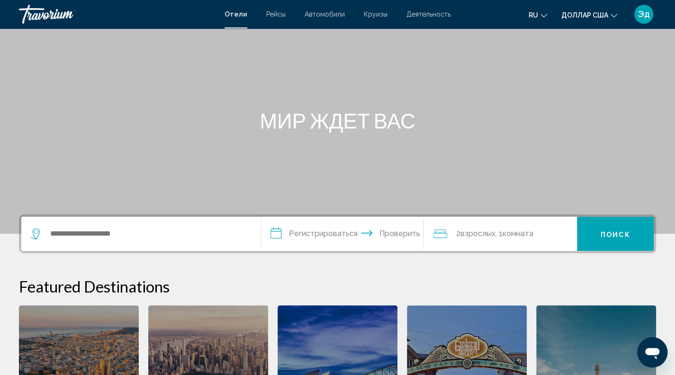
scroll to position [54, 0]
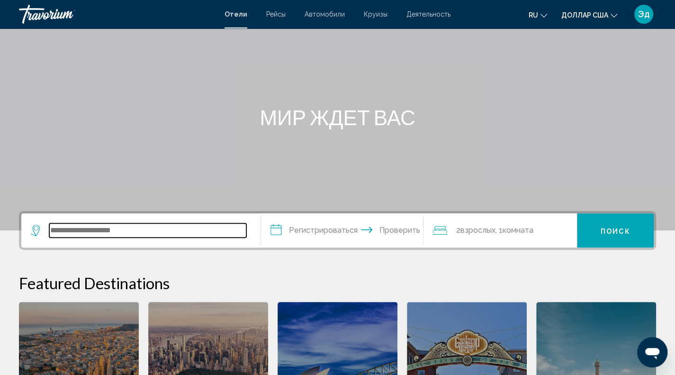
click at [123, 235] on input "Виджет поиска" at bounding box center [147, 230] width 197 height 14
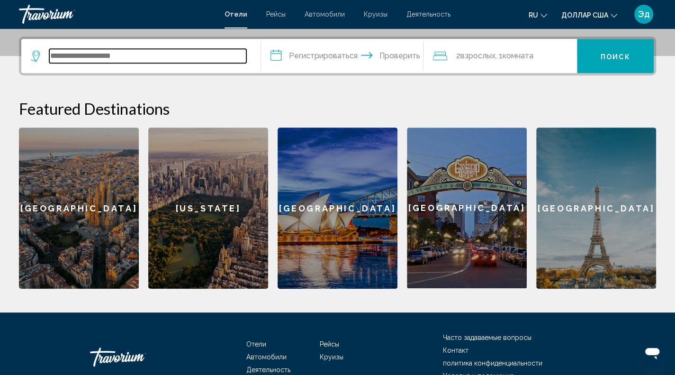
scroll to position [234, 0]
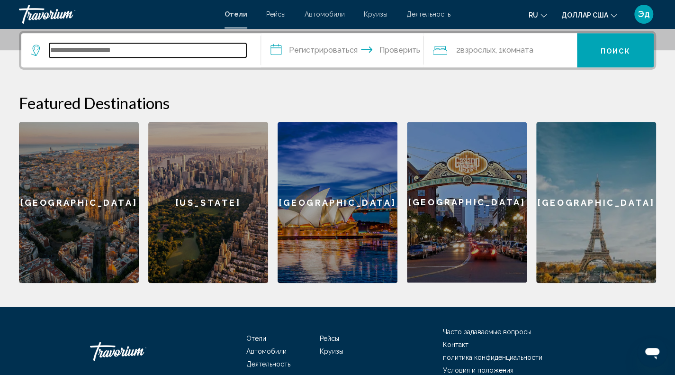
type input "*"
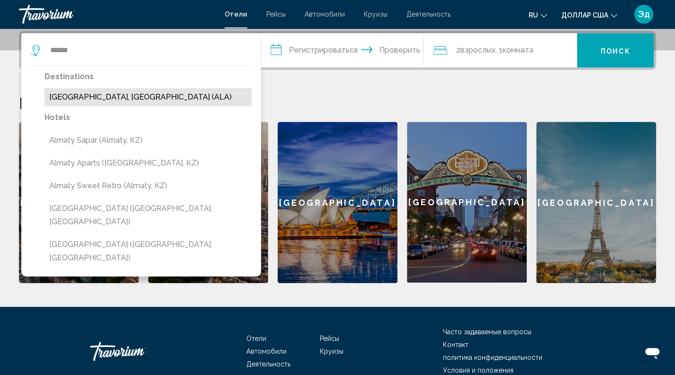
click at [175, 93] on button "[GEOGRAPHIC_DATA], [GEOGRAPHIC_DATA] (ALA)" at bounding box center [148, 97] width 207 height 18
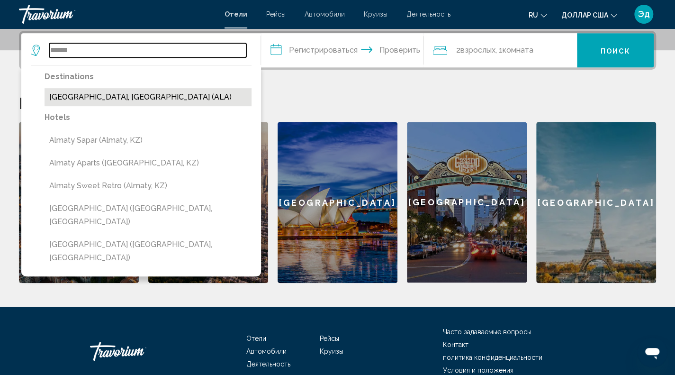
type input "**********"
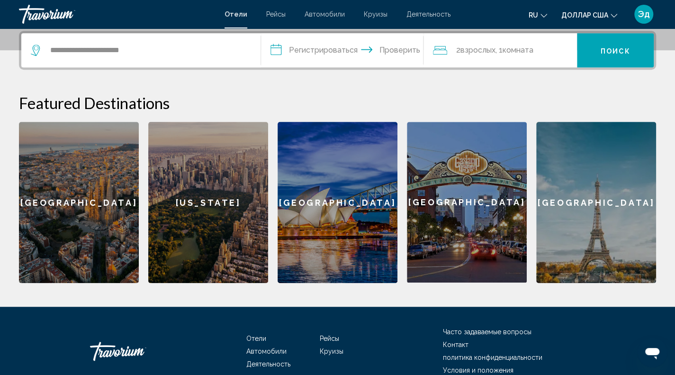
click at [278, 49] on input "**********" at bounding box center [344, 51] width 167 height 37
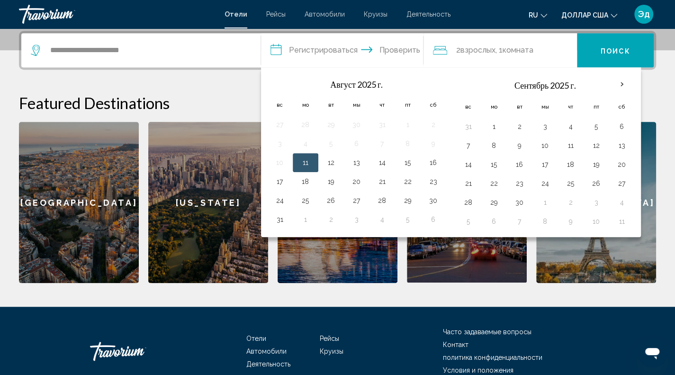
click at [307, 165] on button "11" at bounding box center [305, 162] width 15 height 13
click at [331, 167] on button "12" at bounding box center [330, 162] width 15 height 13
type input "**********"
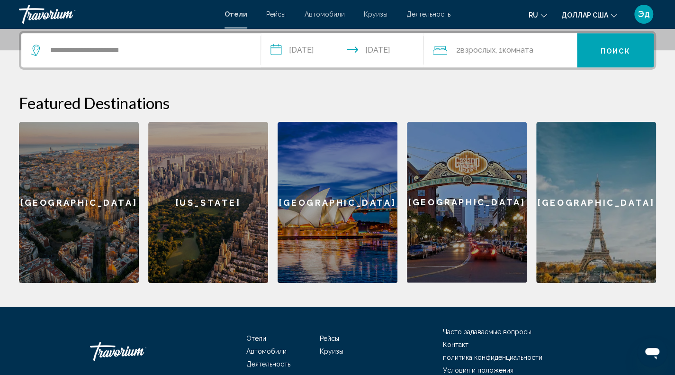
click at [280, 51] on input "**********" at bounding box center [344, 51] width 167 height 37
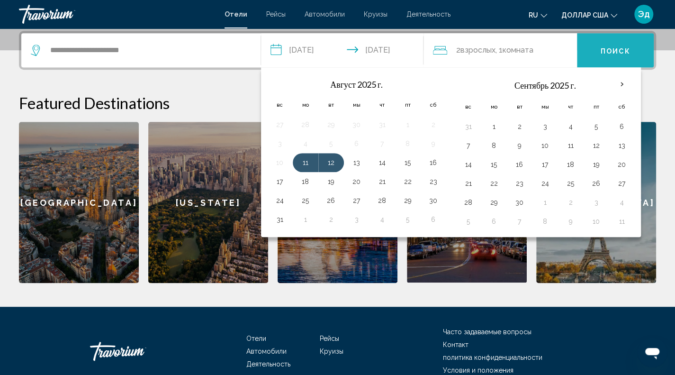
click at [629, 50] on font "Поиск" at bounding box center [615, 51] width 30 height 8
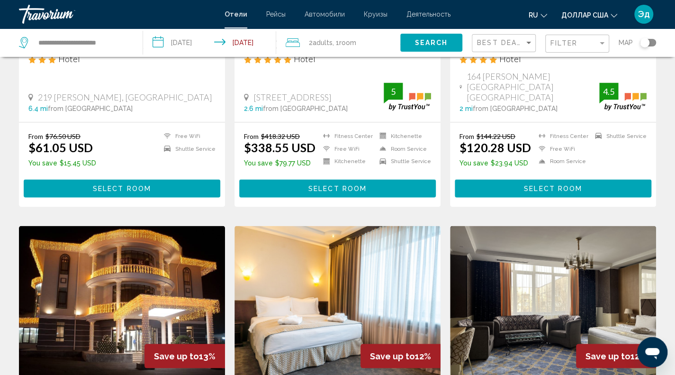
scroll to position [914, 0]
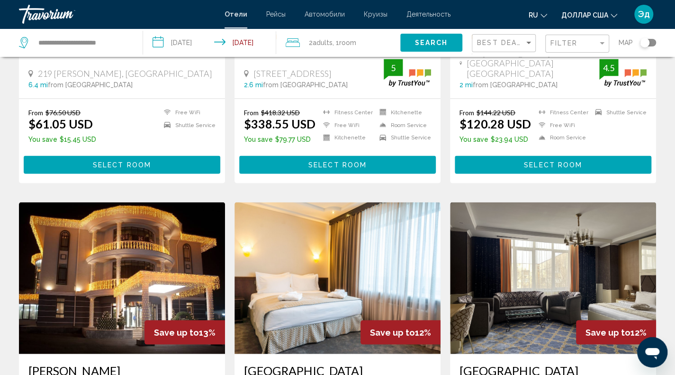
drag, startPoint x: 629, startPoint y: 50, endPoint x: 393, endPoint y: 222, distance: 292.1
drag, startPoint x: 393, startPoint y: 222, endPoint x: 272, endPoint y: 179, distance: 129.3
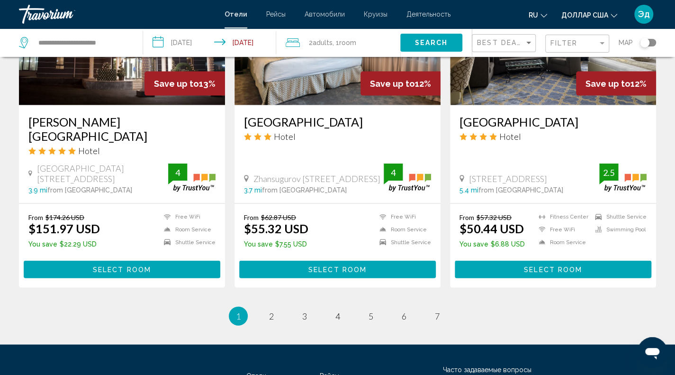
scroll to position [1164, 0]
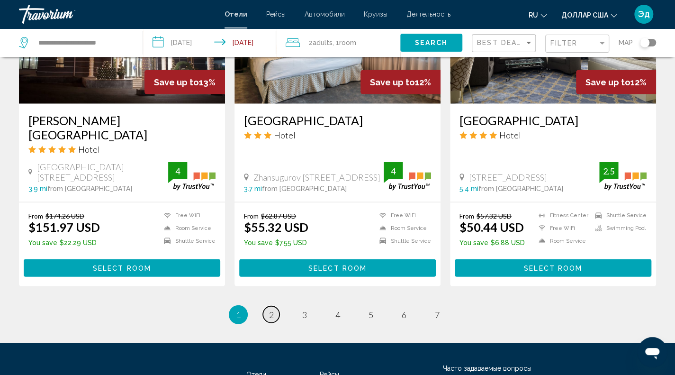
click at [271, 309] on span "2" at bounding box center [271, 314] width 5 height 10
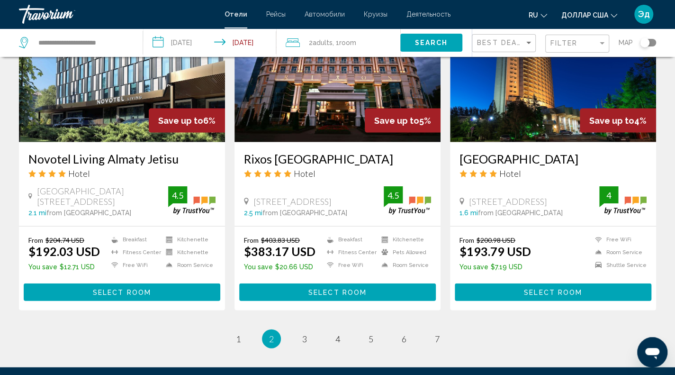
scroll to position [1137, 0]
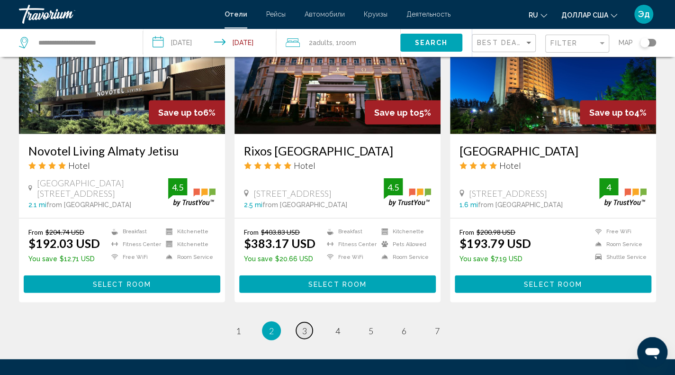
click at [307, 328] on link "page 3" at bounding box center [304, 330] width 17 height 17
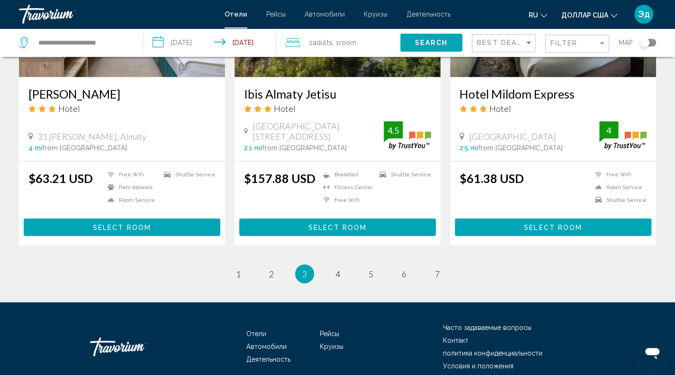
scroll to position [1220, 0]
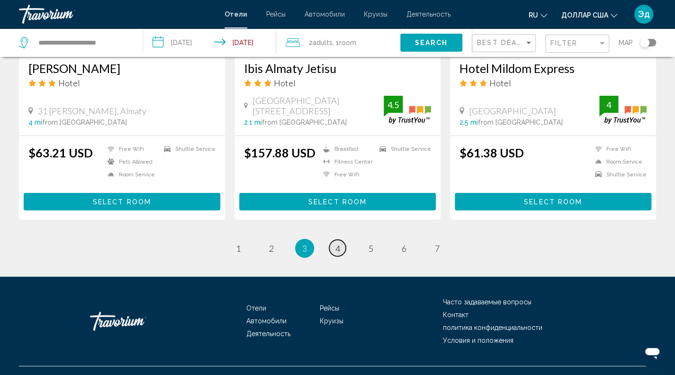
click at [338, 240] on link "page 4" at bounding box center [337, 248] width 17 height 17
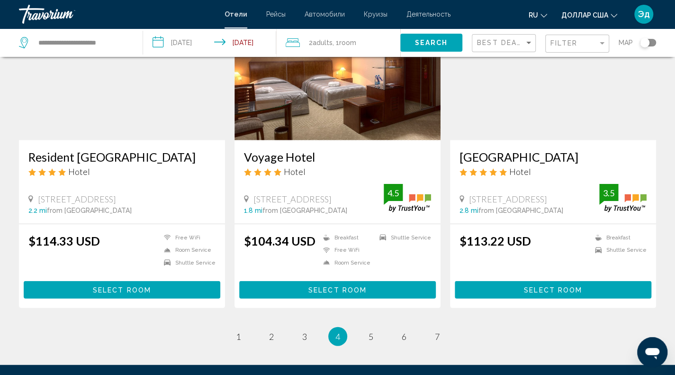
scroll to position [1130, 0]
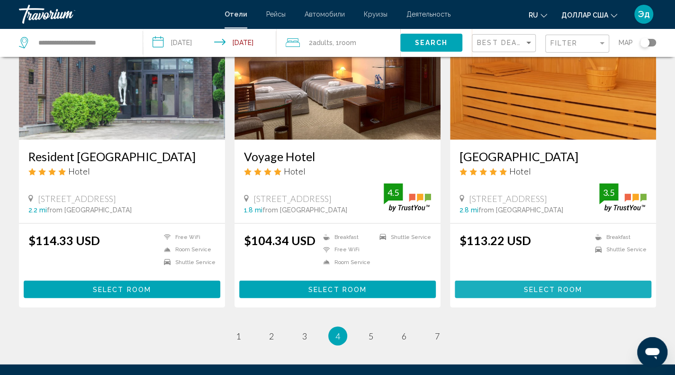
click at [563, 286] on span "Select Room" at bounding box center [553, 290] width 58 height 8
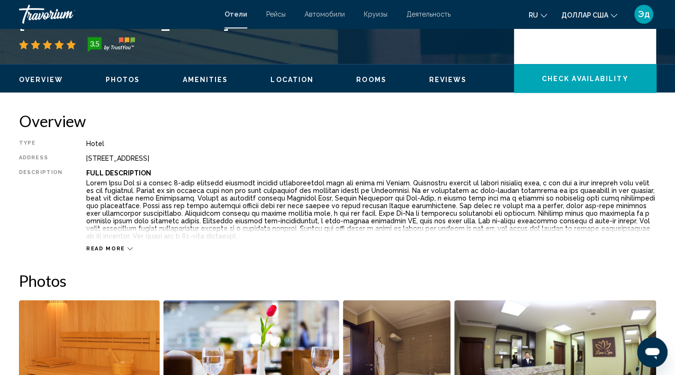
scroll to position [249, 0]
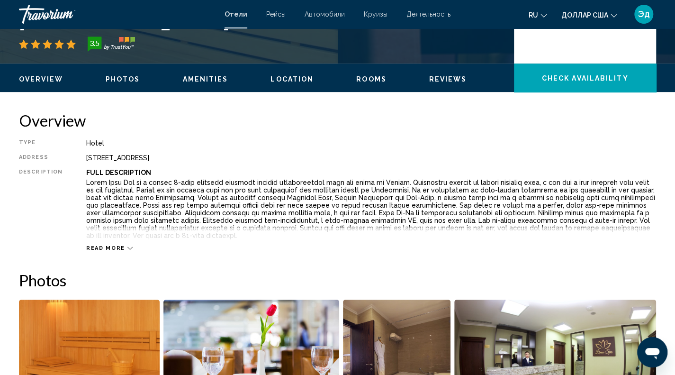
drag, startPoint x: 563, startPoint y: 286, endPoint x: 330, endPoint y: 243, distance: 236.8
click at [330, 243] on div "Read more" at bounding box center [371, 238] width 570 height 26
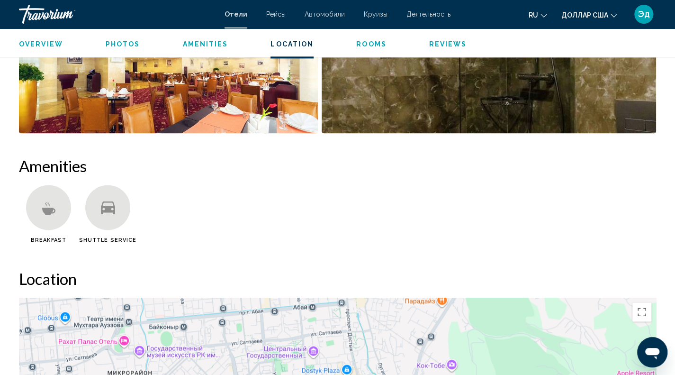
scroll to position [983, 0]
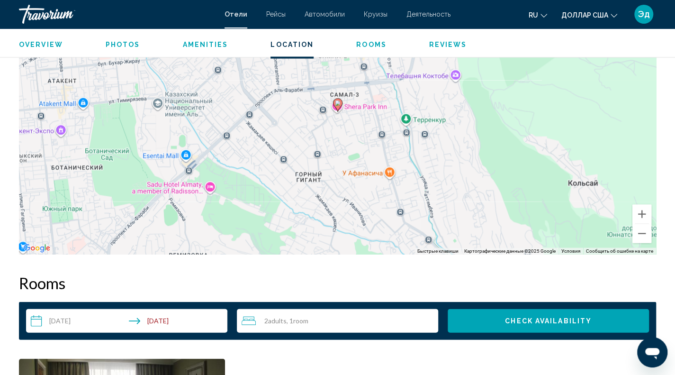
click at [249, 321] on icon "Travelers: 2 adults, 0 children" at bounding box center [248, 319] width 14 height 11
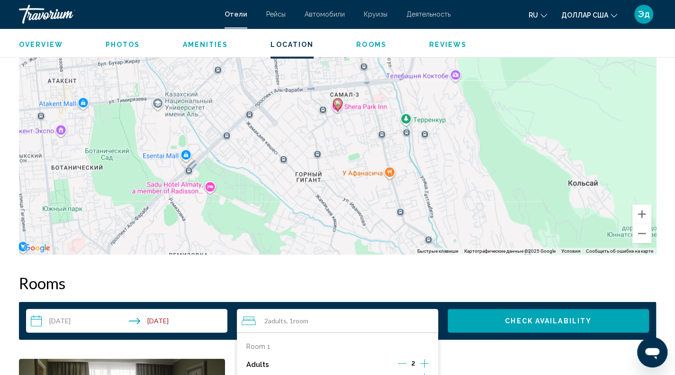
click at [404, 363] on icon "Decrement adults" at bounding box center [402, 362] width 9 height 9
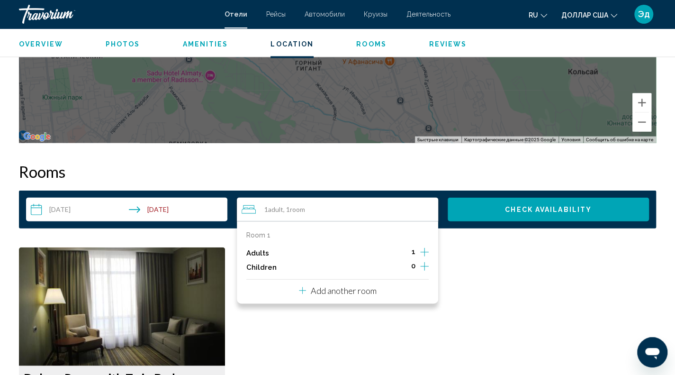
scroll to position [1094, 0]
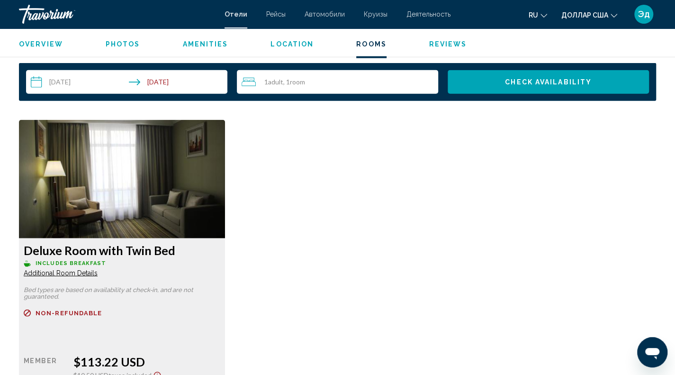
scroll to position [1222, 0]
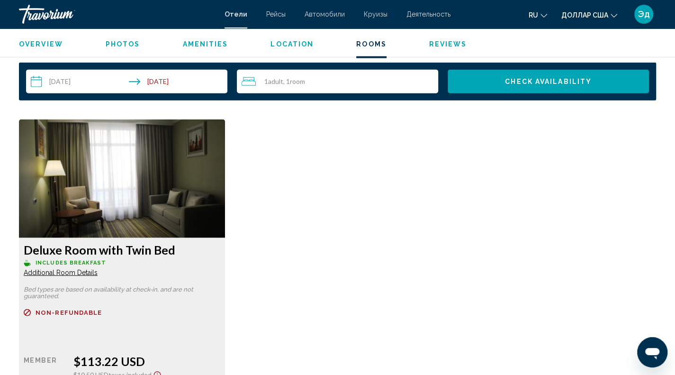
click at [141, 203] on img "Основное содержание" at bounding box center [122, 178] width 206 height 118
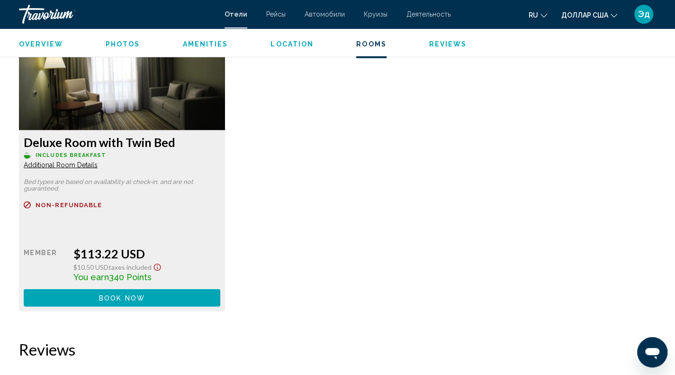
scroll to position [1336, 0]
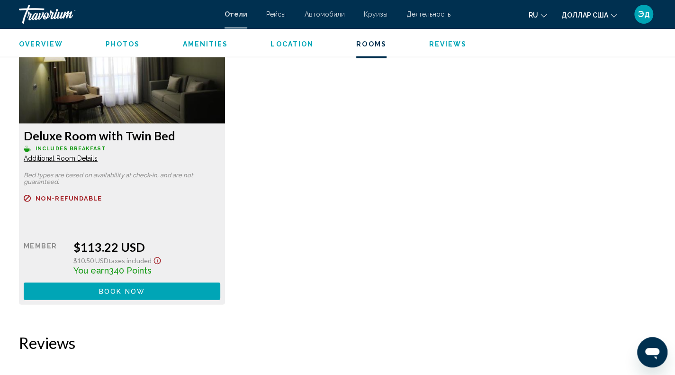
click at [156, 264] on icon "Show Taxes and Fees disclaimer" at bounding box center [157, 260] width 11 height 9
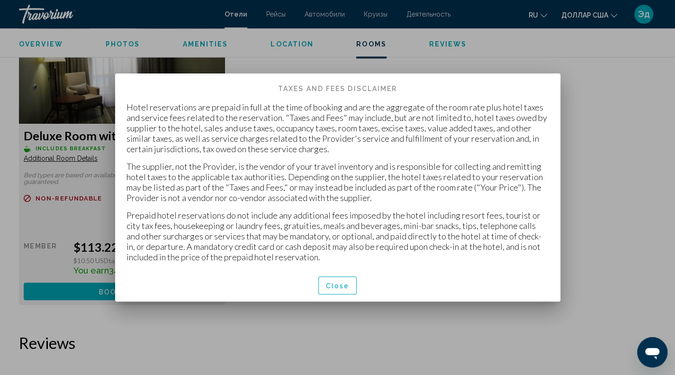
scroll to position [0, 0]
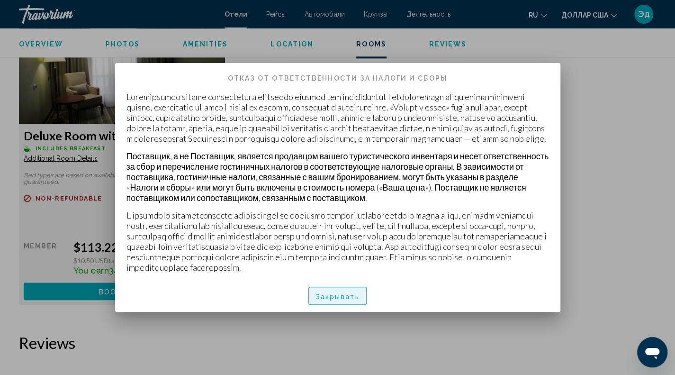
click at [324, 300] on font "Закрывать" at bounding box center [338, 296] width 44 height 8
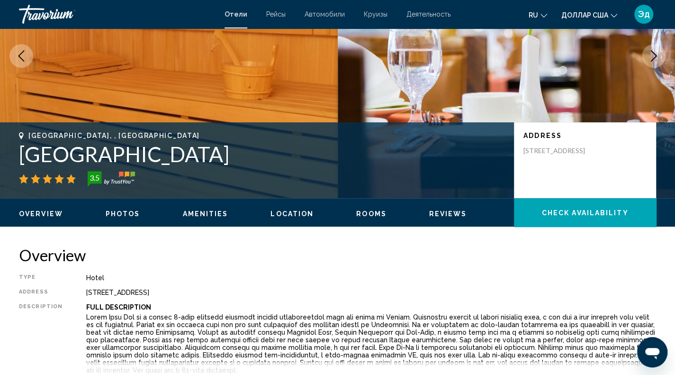
scroll to position [114, 0]
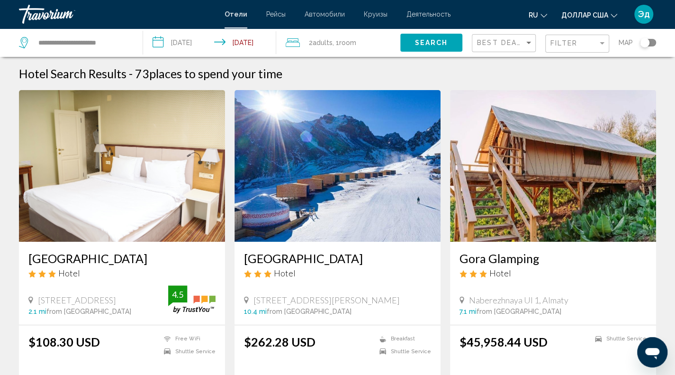
click at [295, 46] on icon "Travelers: 2 adults, 0 children" at bounding box center [293, 42] width 14 height 11
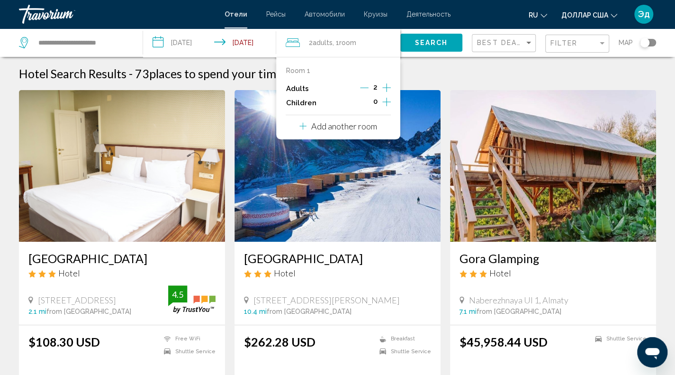
click at [367, 86] on icon "Decrement adults" at bounding box center [364, 87] width 9 height 9
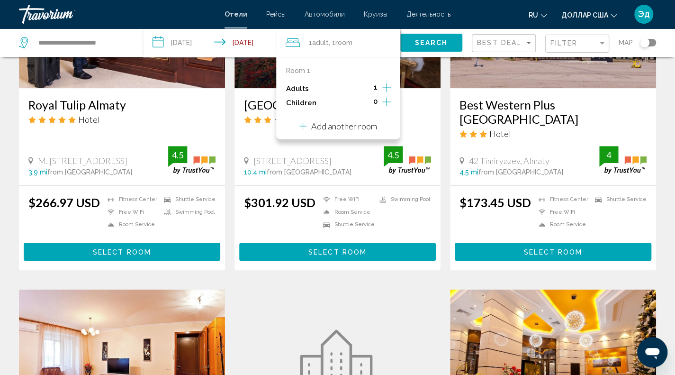
scroll to position [474, 0]
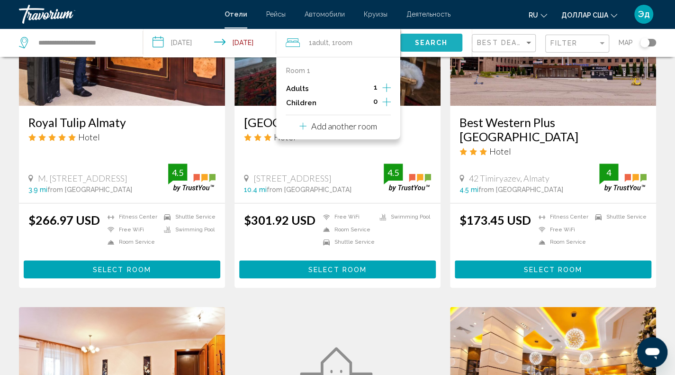
click at [435, 38] on span "Search" at bounding box center [431, 42] width 33 height 8
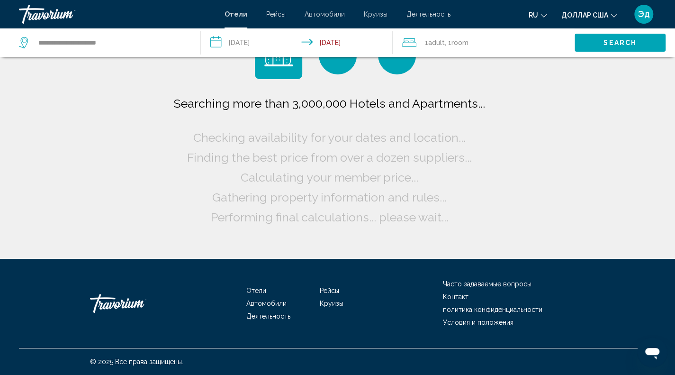
scroll to position [0, 0]
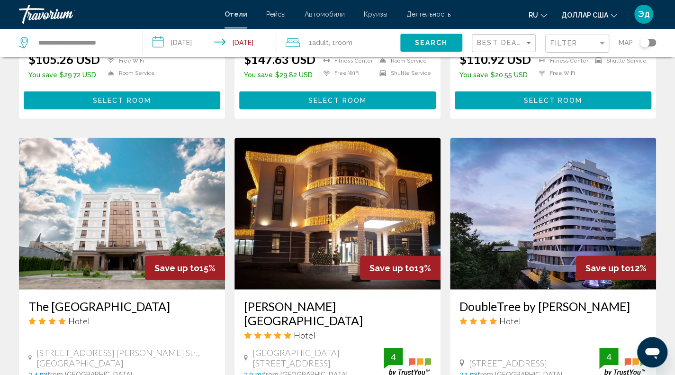
scroll to position [1221, 0]
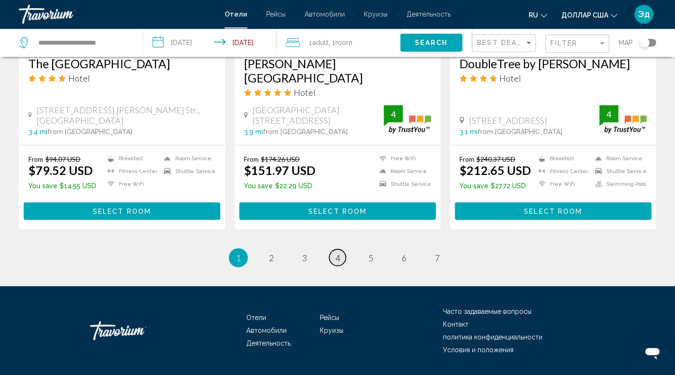
click at [335, 252] on span "4" at bounding box center [337, 257] width 5 height 10
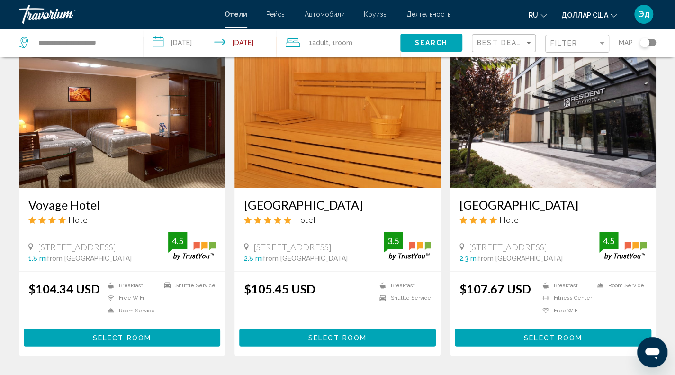
scroll to position [1099, 0]
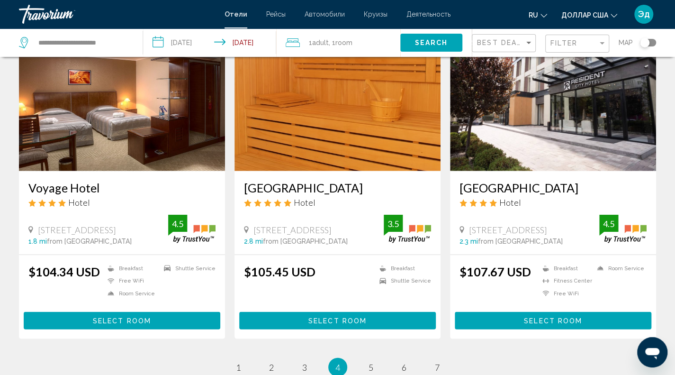
click at [158, 39] on input "**********" at bounding box center [211, 43] width 137 height 31
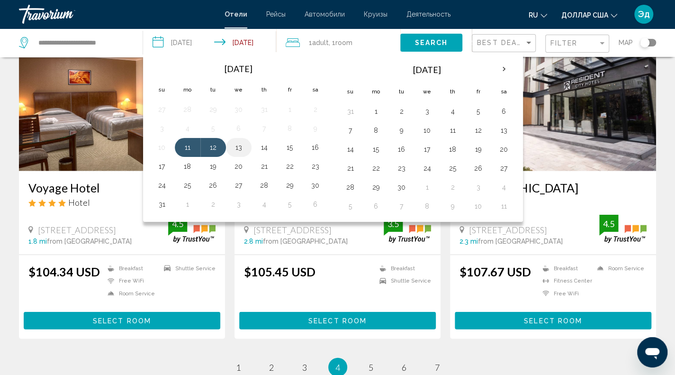
click at [233, 145] on button "13" at bounding box center [238, 147] width 15 height 13
click at [189, 146] on button "11" at bounding box center [187, 147] width 15 height 13
type input "**********"
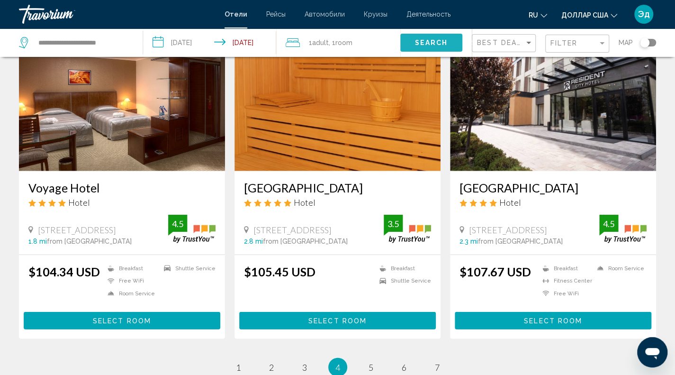
click at [417, 44] on span "Search" at bounding box center [431, 43] width 33 height 8
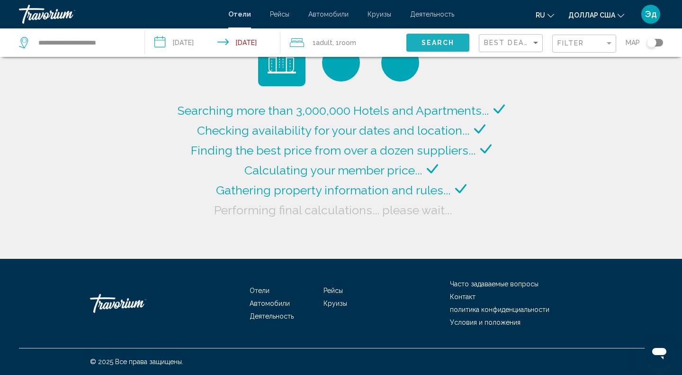
click at [417, 44] on button "Search" at bounding box center [437, 43] width 63 height 18
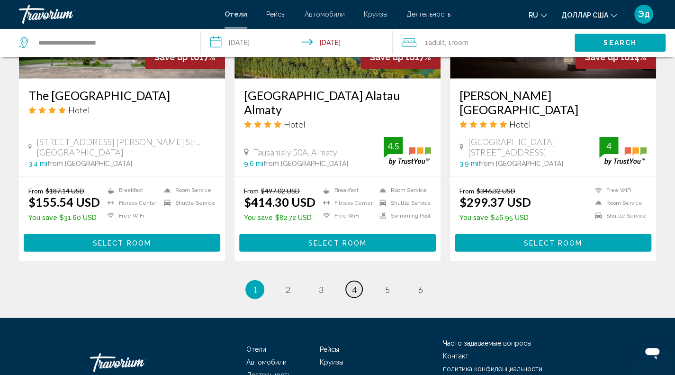
click at [357, 281] on link "page 4" at bounding box center [354, 289] width 17 height 17
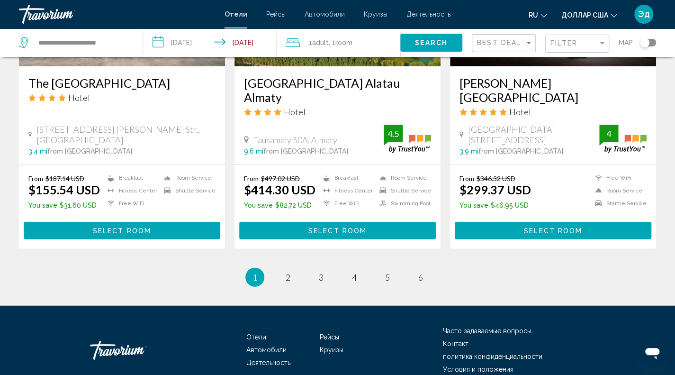
scroll to position [1234, 0]
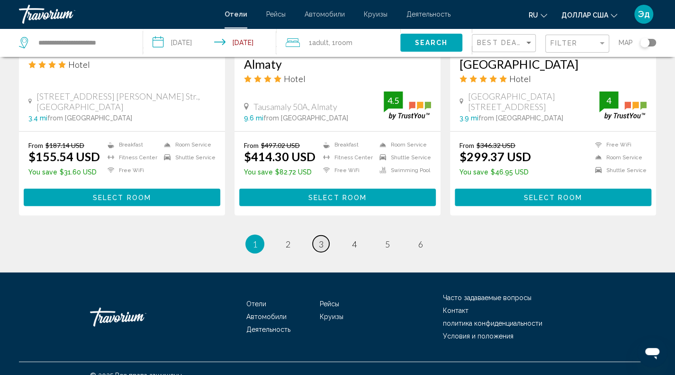
click at [320, 237] on link "page 3" at bounding box center [321, 243] width 17 height 17
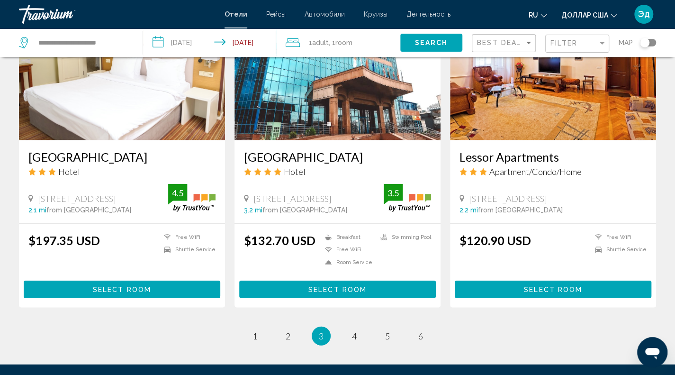
scroll to position [1121, 0]
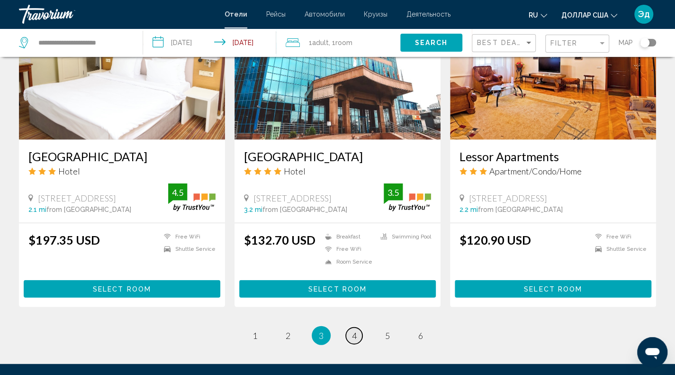
click at [349, 327] on link "page 4" at bounding box center [354, 335] width 17 height 17
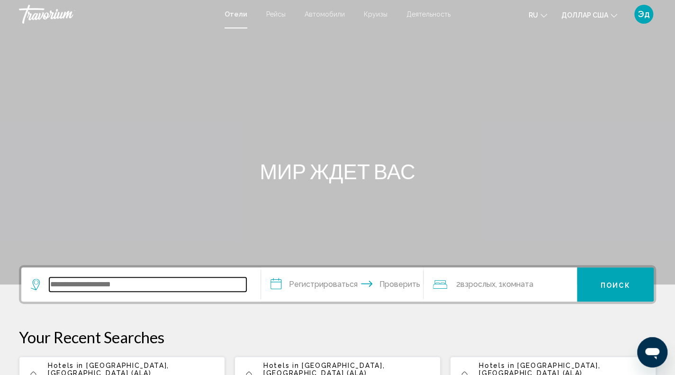
click at [89, 281] on input "Виджет поиска" at bounding box center [147, 284] width 197 height 14
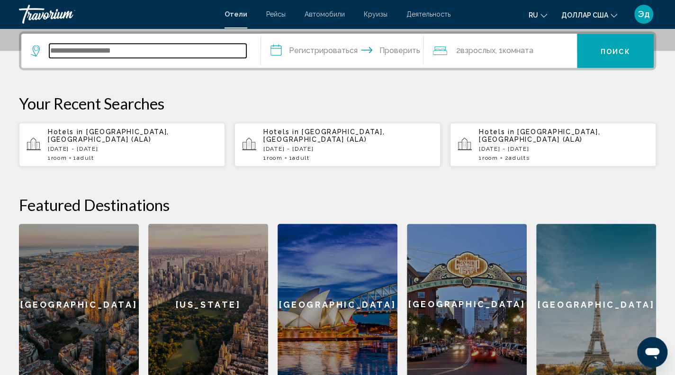
scroll to position [234, 0]
type input "*"
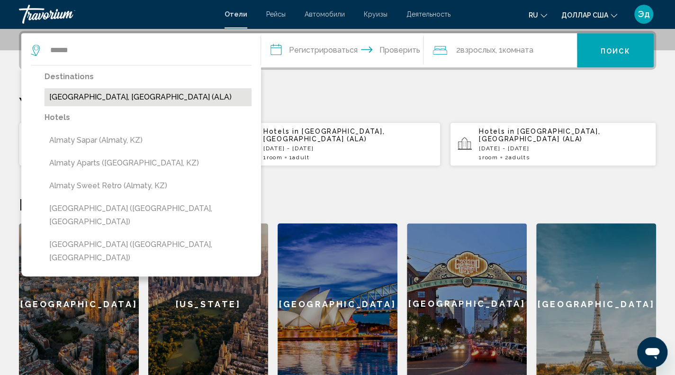
click at [137, 97] on button "[GEOGRAPHIC_DATA], [GEOGRAPHIC_DATA] (ALA)" at bounding box center [148, 97] width 207 height 18
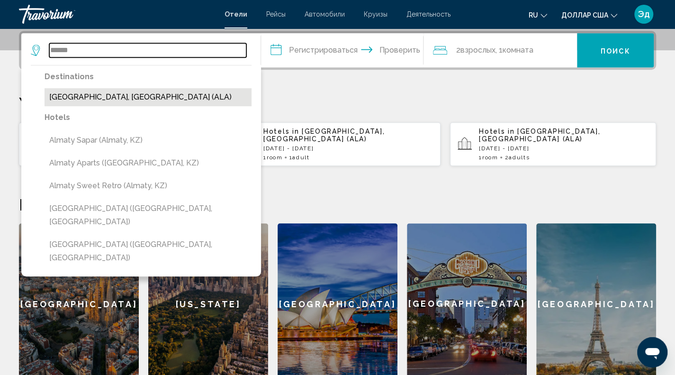
type input "**********"
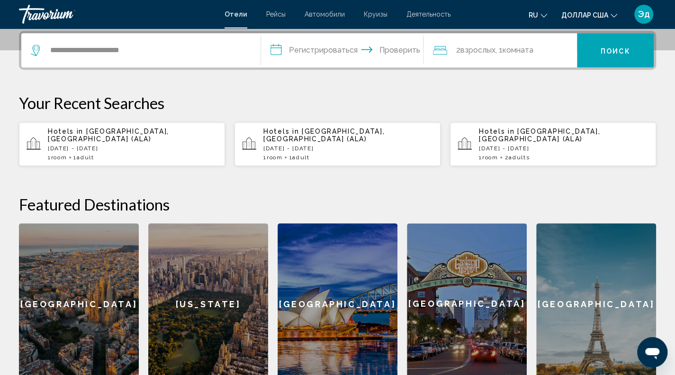
click at [276, 51] on input "**********" at bounding box center [344, 51] width 167 height 37
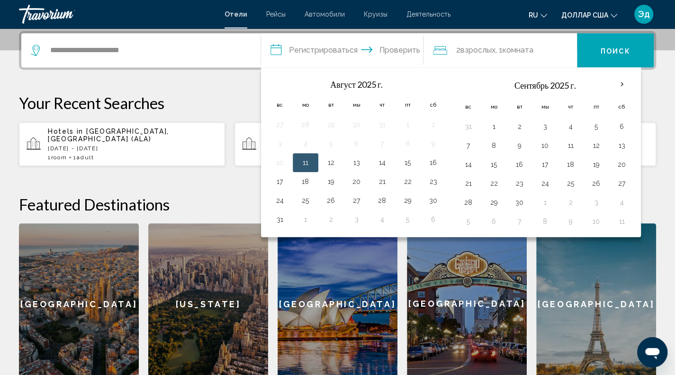
click at [307, 164] on button "11" at bounding box center [305, 162] width 15 height 13
click at [359, 168] on td "13" at bounding box center [357, 162] width 26 height 19
click at [357, 160] on button "13" at bounding box center [356, 162] width 15 height 13
type input "**********"
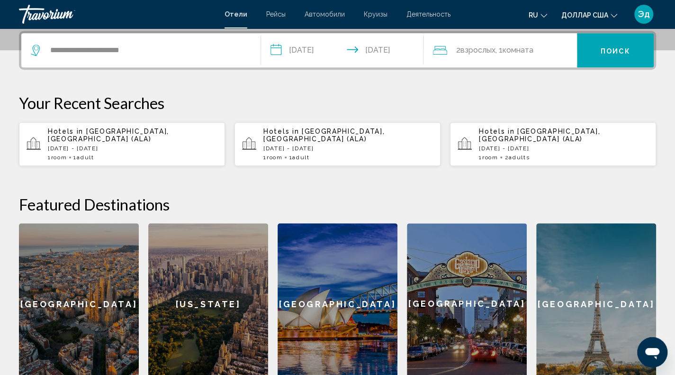
click at [469, 52] on font "взрослых" at bounding box center [477, 49] width 35 height 9
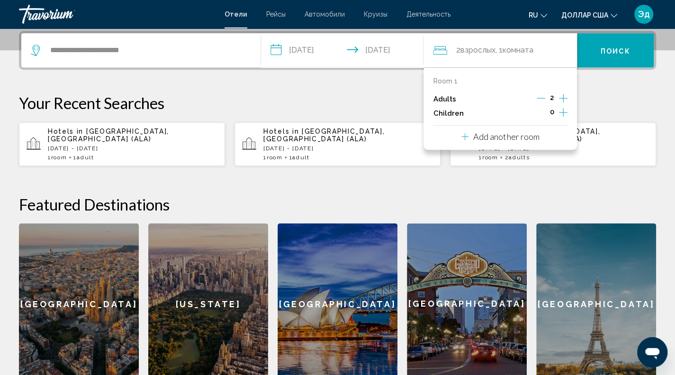
click at [545, 97] on icon "Decrement adults" at bounding box center [540, 98] width 9 height 9
click at [598, 97] on p "Your Recent Searches" at bounding box center [337, 102] width 637 height 19
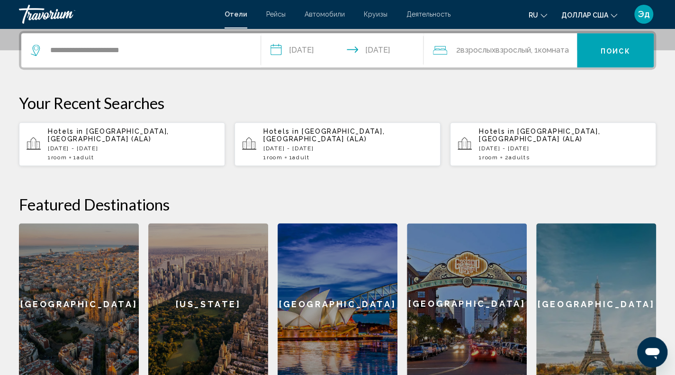
click at [465, 51] on font "взрослых" at bounding box center [477, 49] width 35 height 9
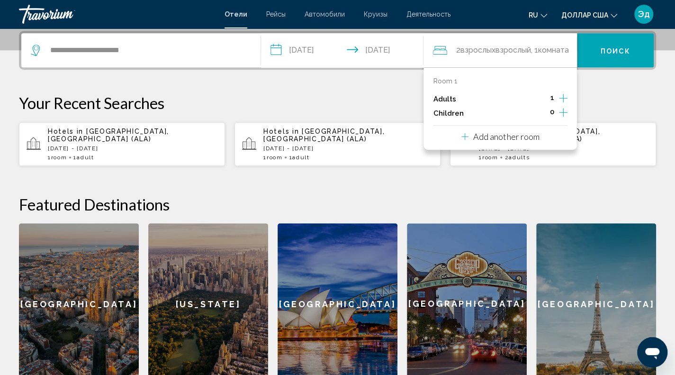
click at [447, 101] on p "Adults" at bounding box center [444, 99] width 23 height 8
click at [563, 101] on icon "Increment adults" at bounding box center [563, 97] width 9 height 11
click at [545, 95] on icon "Decrement adults" at bounding box center [540, 98] width 9 height 9
click at [367, 91] on div "**********" at bounding box center [337, 207] width 675 height 353
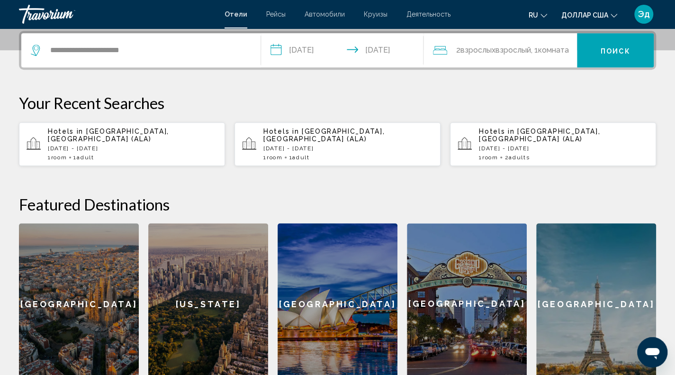
click at [490, 49] on font "взрослых" at bounding box center [477, 49] width 35 height 9
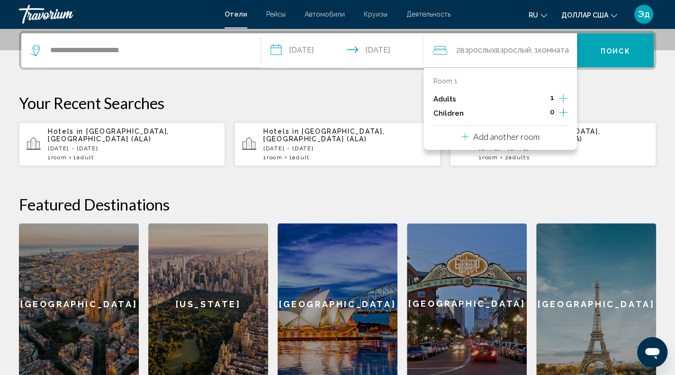
click at [452, 99] on p "Adults" at bounding box center [444, 99] width 23 height 8
click at [530, 137] on p "Add another room" at bounding box center [506, 136] width 66 height 10
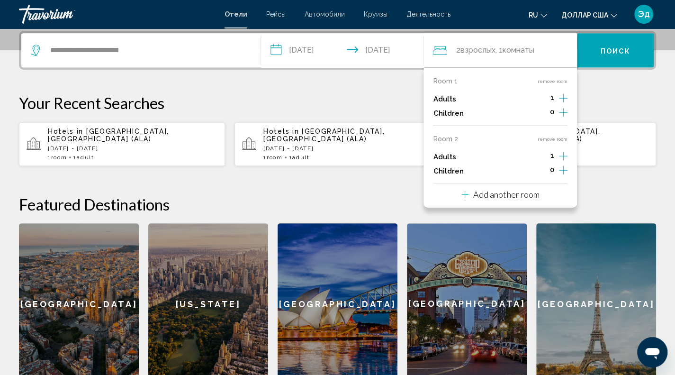
click at [621, 111] on p "Your Recent Searches" at bounding box center [337, 102] width 637 height 19
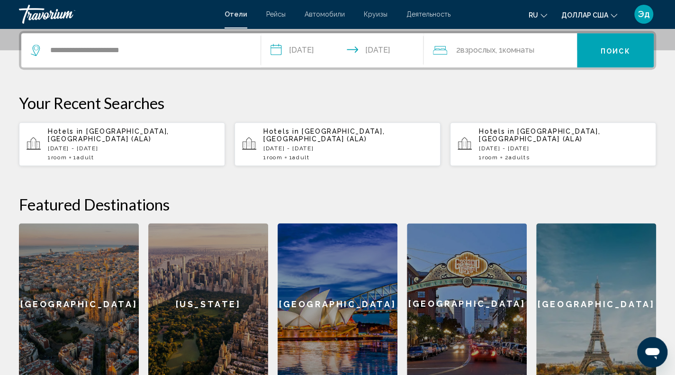
click at [483, 52] on font "взрослых" at bounding box center [477, 49] width 35 height 9
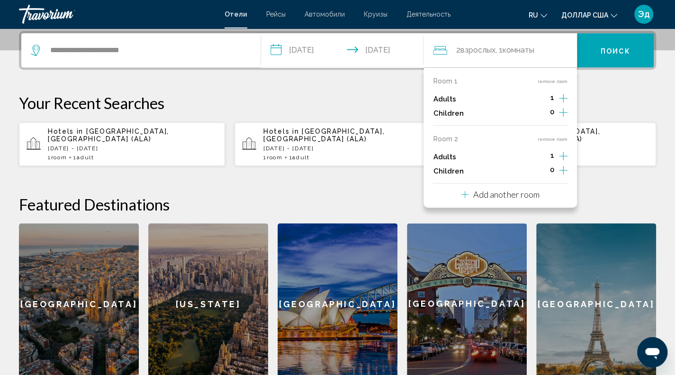
click at [408, 91] on div "**********" at bounding box center [337, 207] width 675 height 353
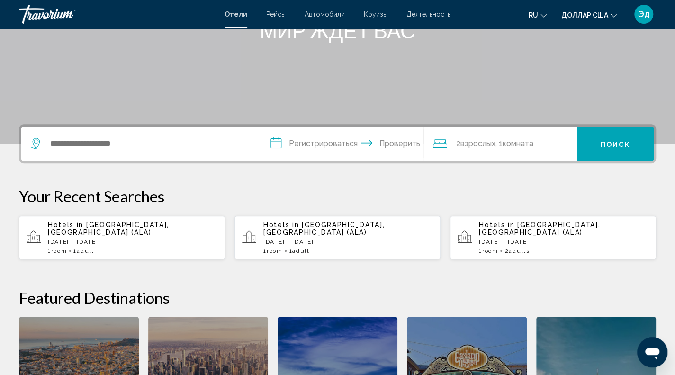
scroll to position [141, 0]
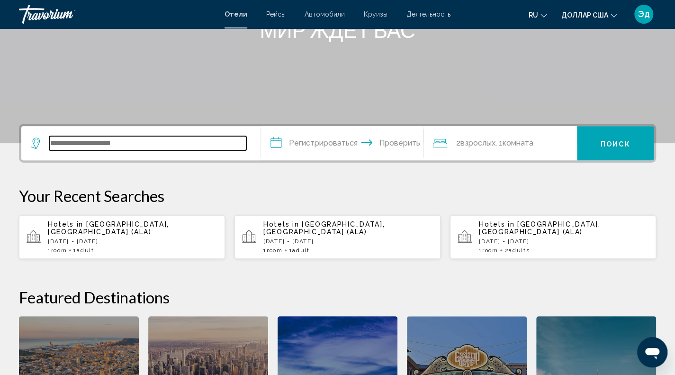
click at [188, 148] on input "Виджет поиска" at bounding box center [147, 143] width 197 height 14
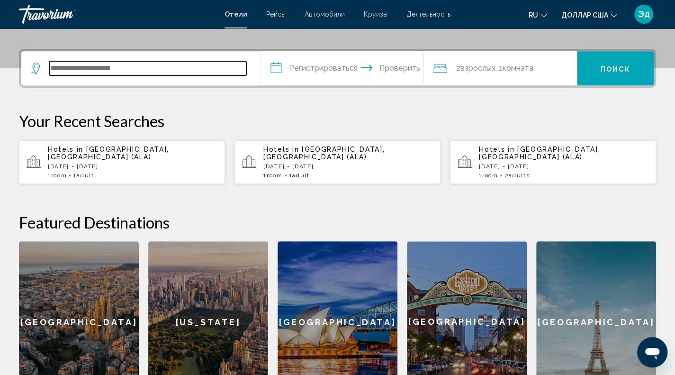
scroll to position [234, 0]
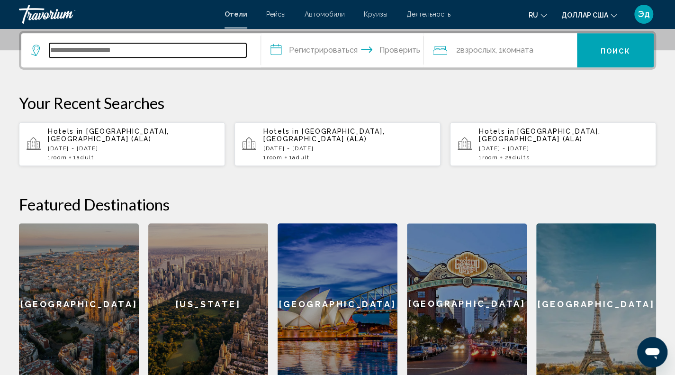
drag, startPoint x: 224, startPoint y: 69, endPoint x: 143, endPoint y: 45, distance: 84.4
click at [143, 45] on input "Виджет поиска" at bounding box center [147, 50] width 197 height 14
type input "*"
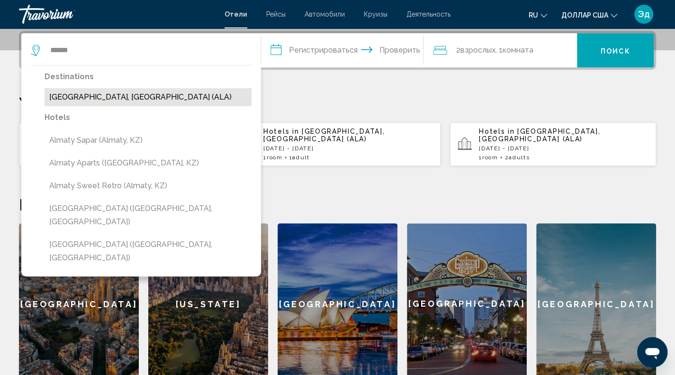
click at [144, 96] on button "[GEOGRAPHIC_DATA], [GEOGRAPHIC_DATA] (ALA)" at bounding box center [148, 97] width 207 height 18
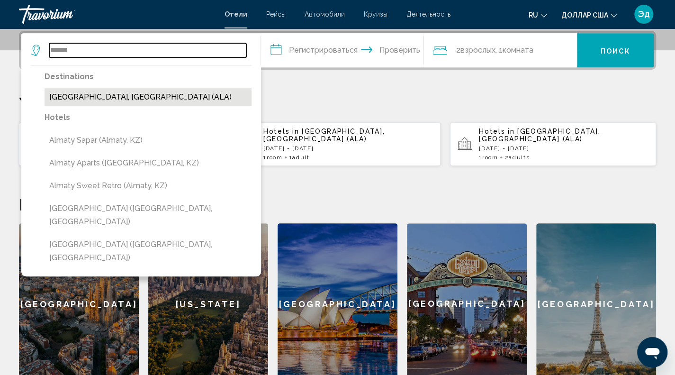
type input "**********"
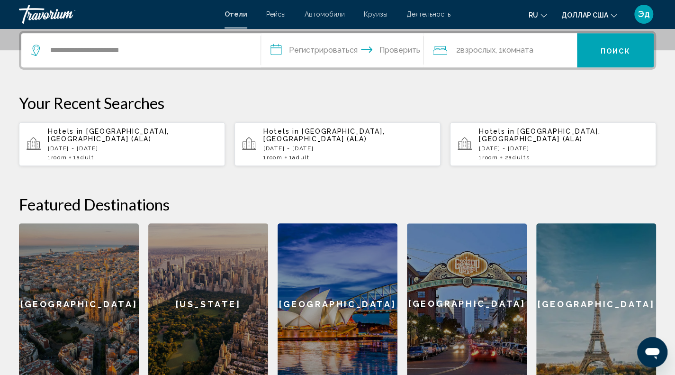
click at [305, 46] on input "**********" at bounding box center [344, 51] width 167 height 37
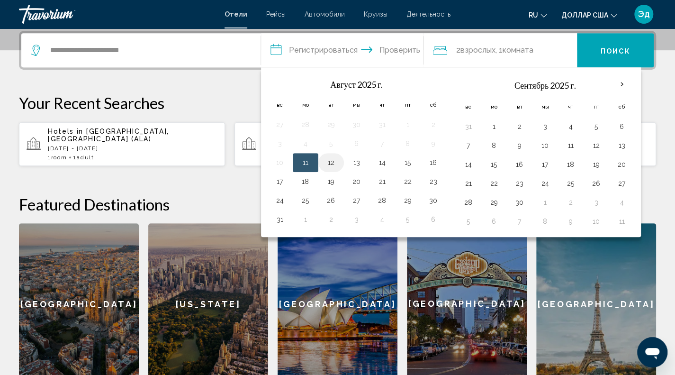
click at [331, 165] on button "12" at bounding box center [330, 162] width 15 height 13
click at [307, 165] on button "11" at bounding box center [305, 162] width 15 height 13
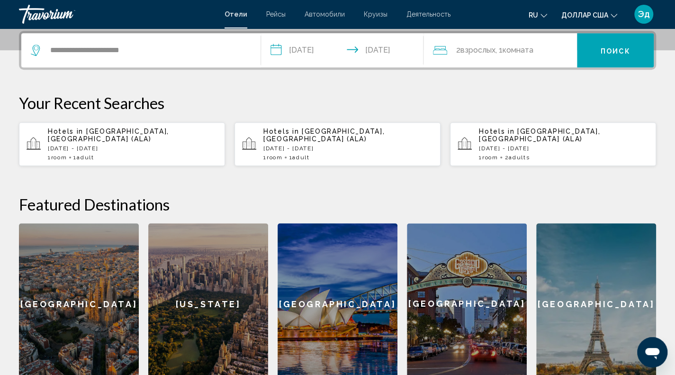
click at [376, 48] on input "**********" at bounding box center [344, 51] width 167 height 37
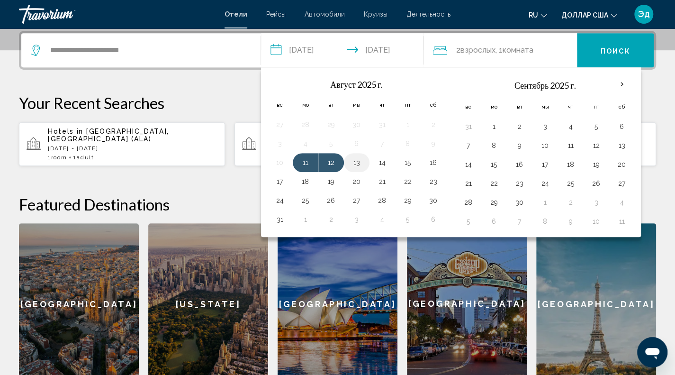
click at [359, 163] on button "13" at bounding box center [356, 162] width 15 height 13
click at [310, 163] on button "11" at bounding box center [305, 162] width 15 height 13
type input "**********"
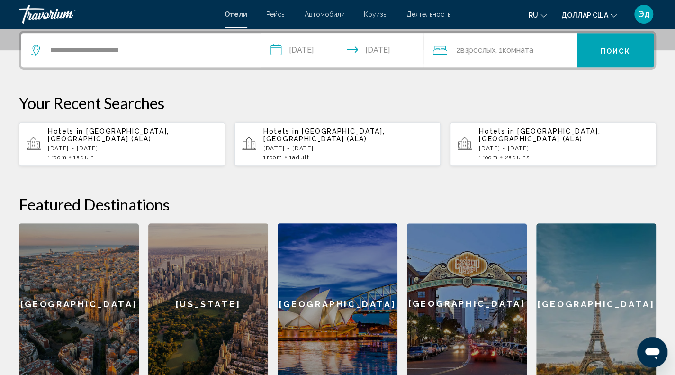
click at [454, 54] on div "2 взрослых Взрослый , 1 комната комнаты" at bounding box center [505, 50] width 144 height 13
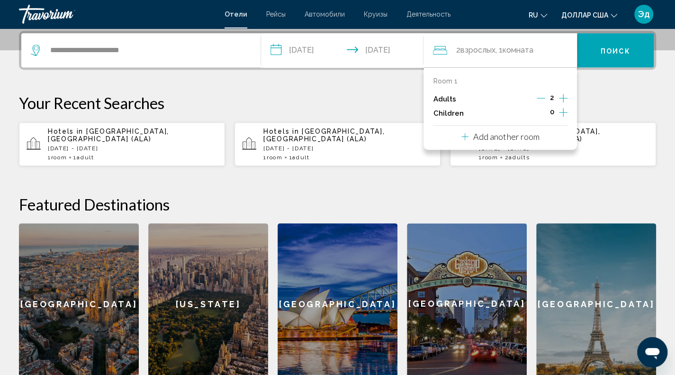
click at [543, 97] on icon "Decrement adults" at bounding box center [540, 98] width 9 height 9
click at [603, 56] on button "Поиск" at bounding box center [615, 50] width 77 height 34
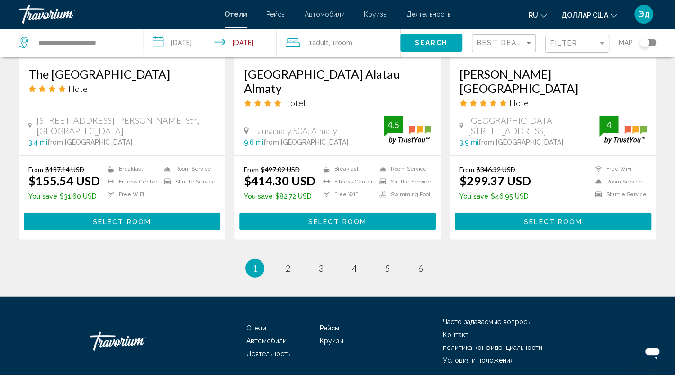
scroll to position [1234, 0]
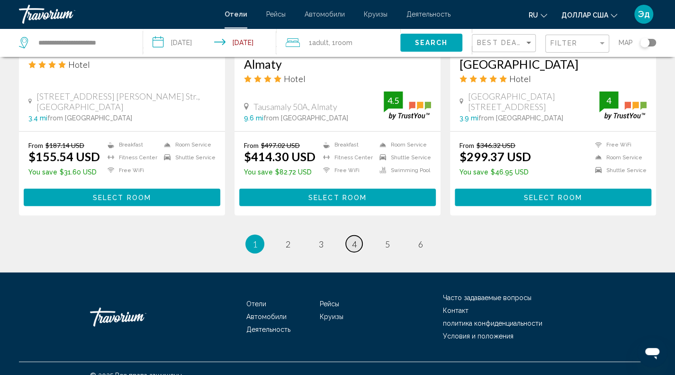
click at [350, 235] on link "page 4" at bounding box center [354, 243] width 17 height 17
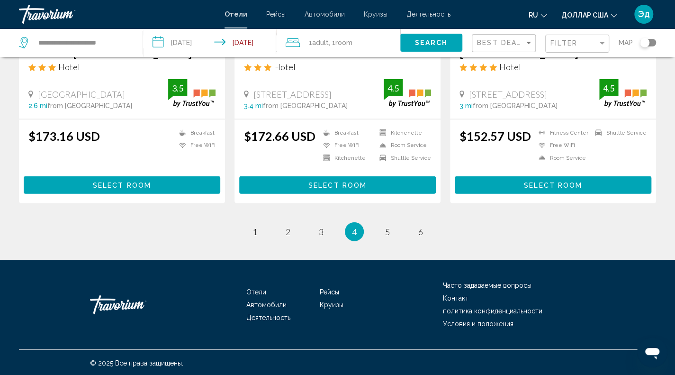
scroll to position [1233, 0]
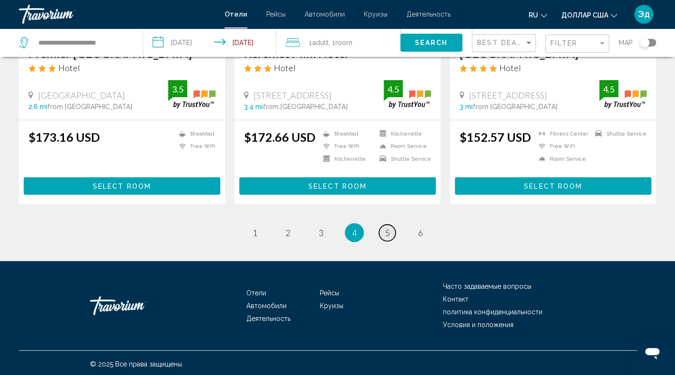
click at [385, 235] on span "5" at bounding box center [387, 232] width 5 height 10
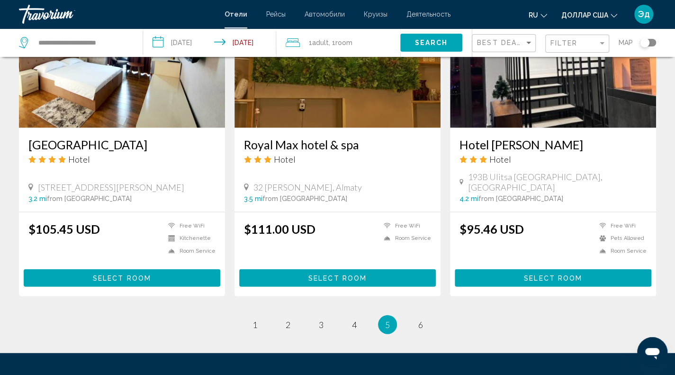
scroll to position [1223, 0]
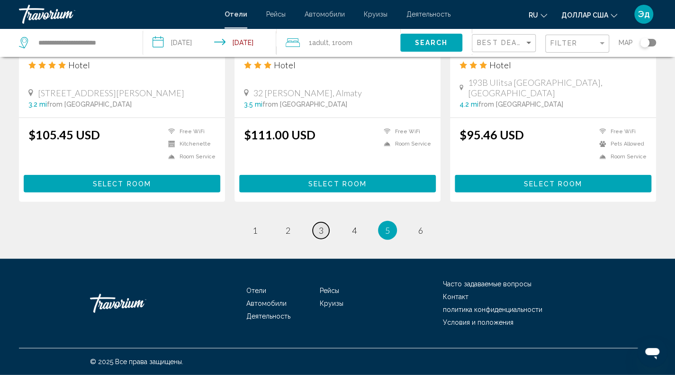
click at [320, 236] on link "page 3" at bounding box center [321, 230] width 17 height 17
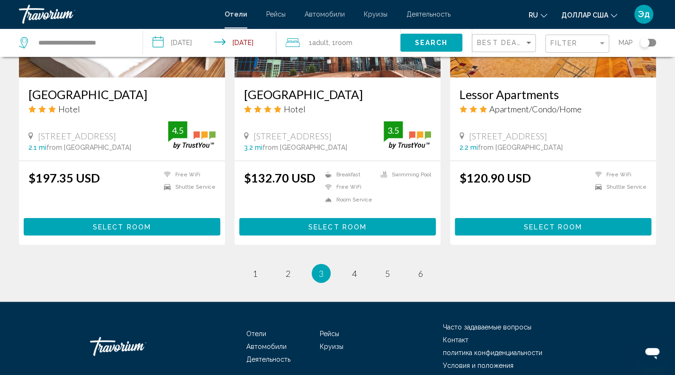
scroll to position [1210, 0]
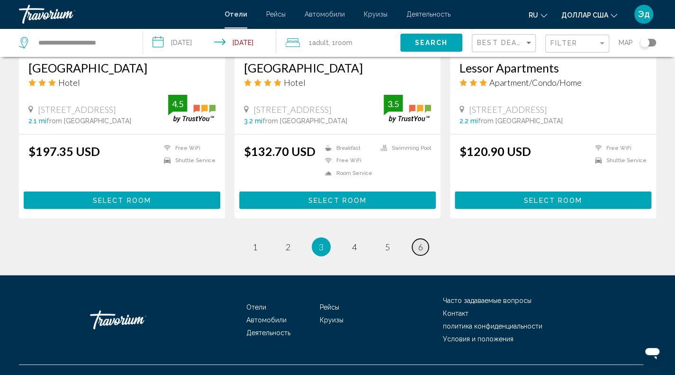
click at [417, 239] on link "page 6" at bounding box center [420, 247] width 17 height 17
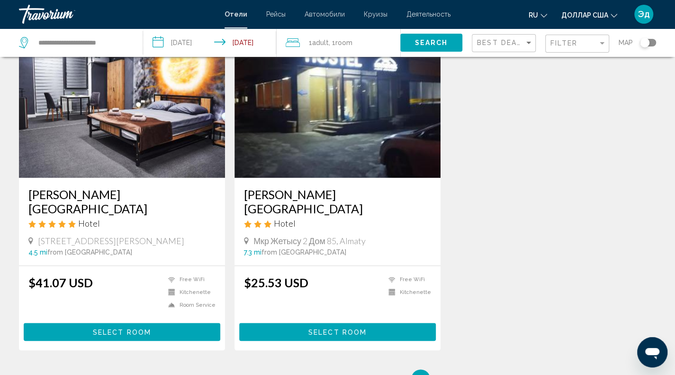
scroll to position [539, 0]
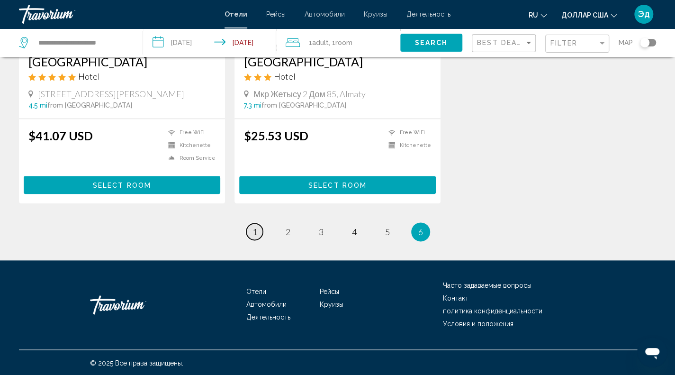
click at [255, 235] on span "1" at bounding box center [254, 231] width 5 height 10
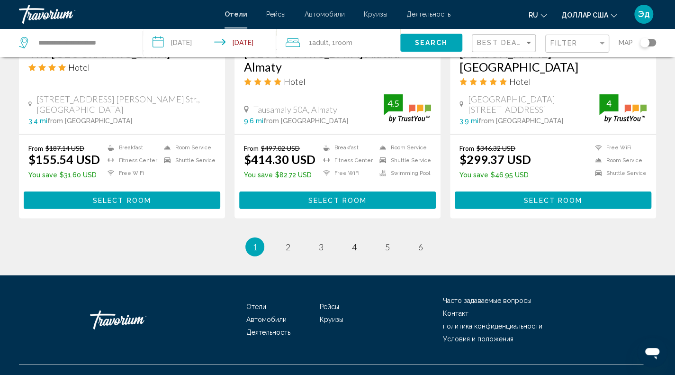
scroll to position [1234, 0]
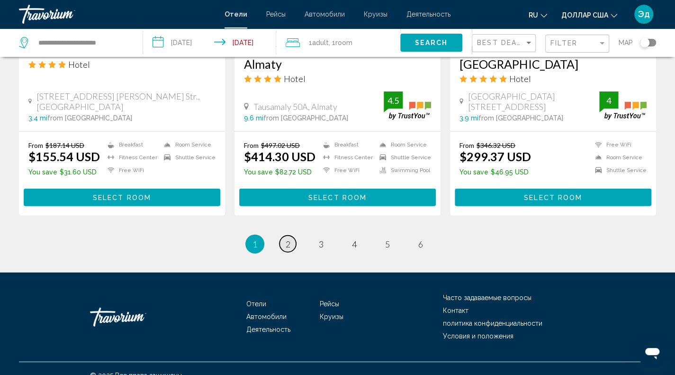
click at [290, 237] on link "page 2" at bounding box center [287, 243] width 17 height 17
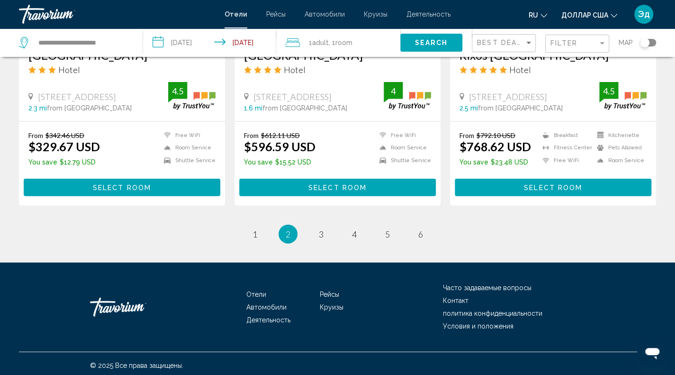
scroll to position [1234, 0]
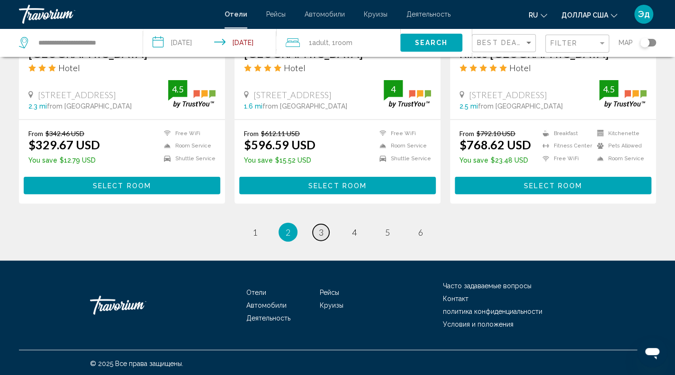
click at [324, 237] on link "page 3" at bounding box center [321, 232] width 17 height 17
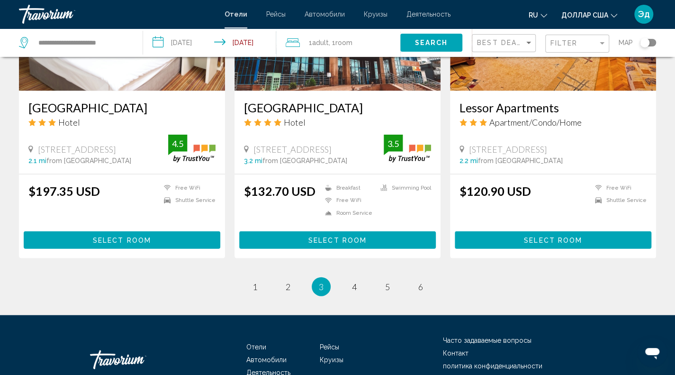
scroll to position [1177, 0]
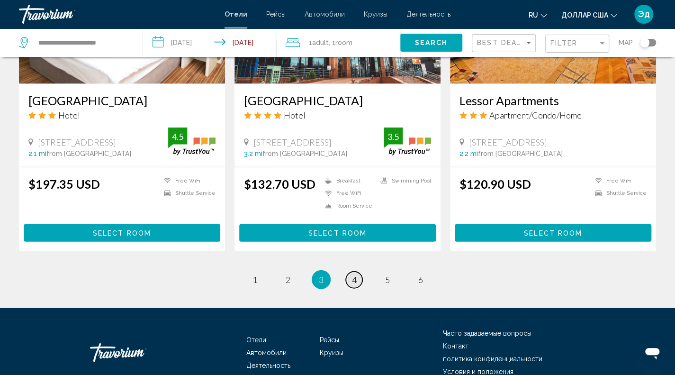
click at [349, 271] on link "page 4" at bounding box center [354, 279] width 17 height 17
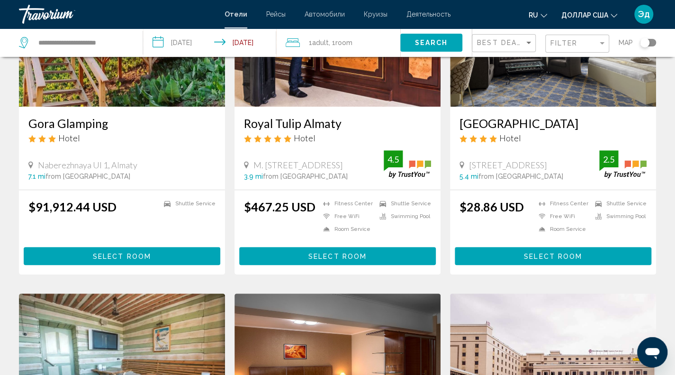
scroll to position [135, 0]
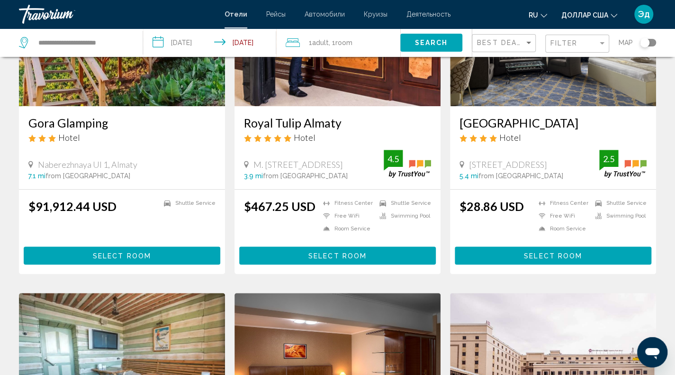
drag, startPoint x: 349, startPoint y: 269, endPoint x: 303, endPoint y: 283, distance: 48.4
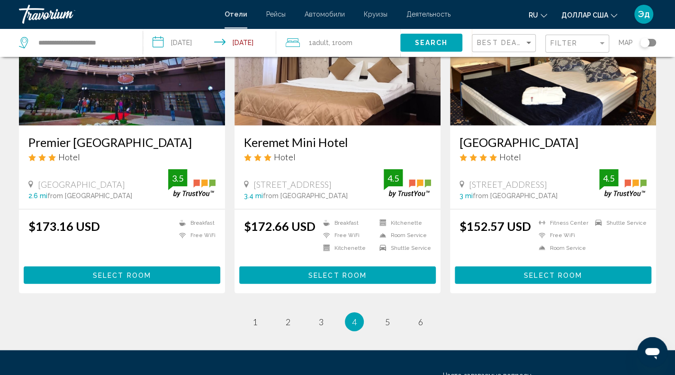
scroll to position [1144, 0]
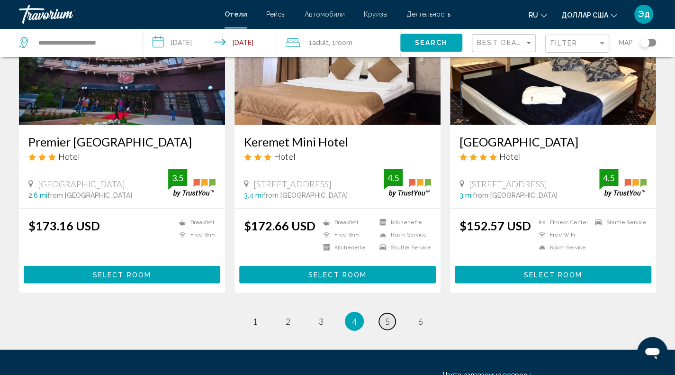
click at [389, 322] on span "5" at bounding box center [387, 321] width 5 height 10
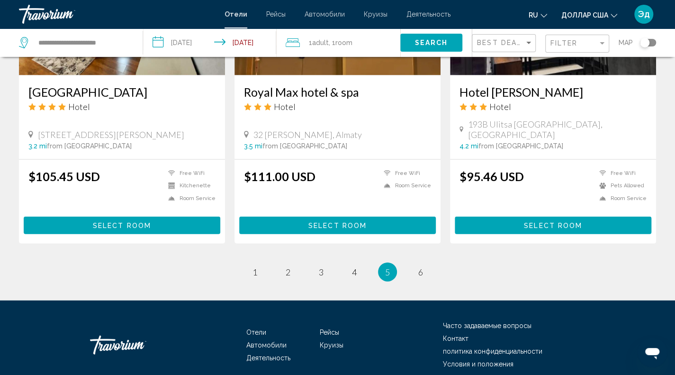
scroll to position [1223, 0]
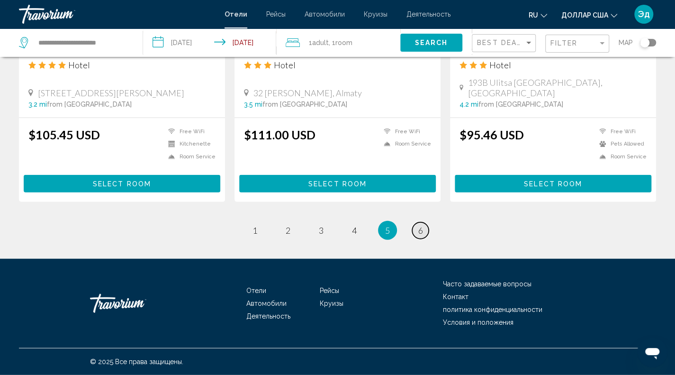
click at [419, 234] on span "6" at bounding box center [420, 230] width 5 height 10
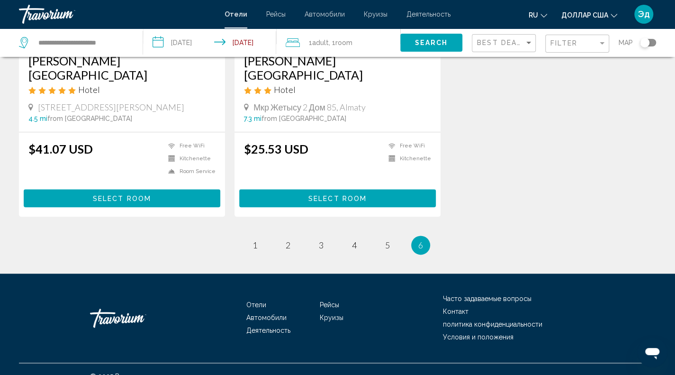
scroll to position [539, 0]
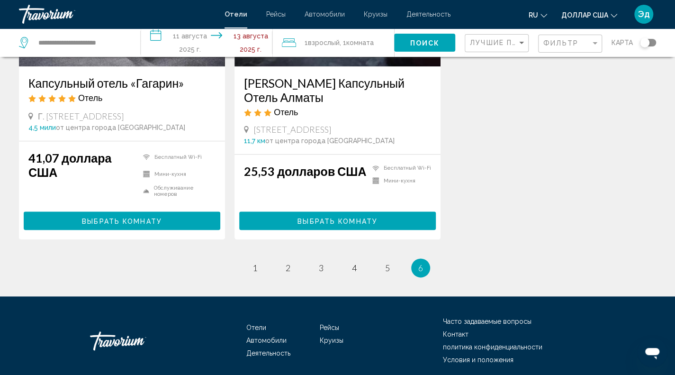
scroll to position [553, 0]
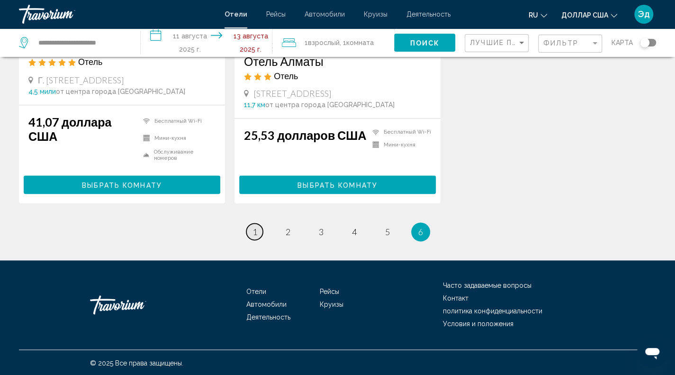
click at [260, 231] on link "страница 1" at bounding box center [254, 231] width 17 height 17
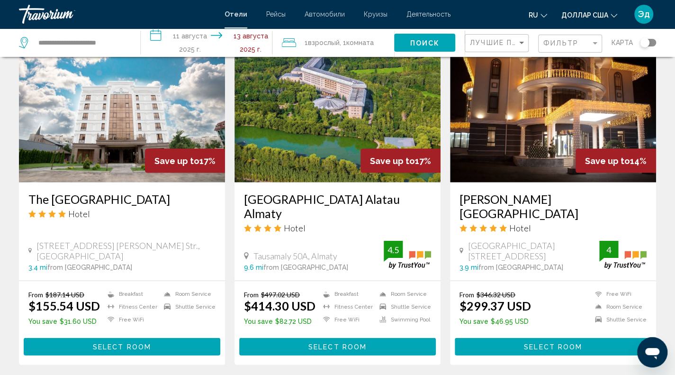
scroll to position [1234, 0]
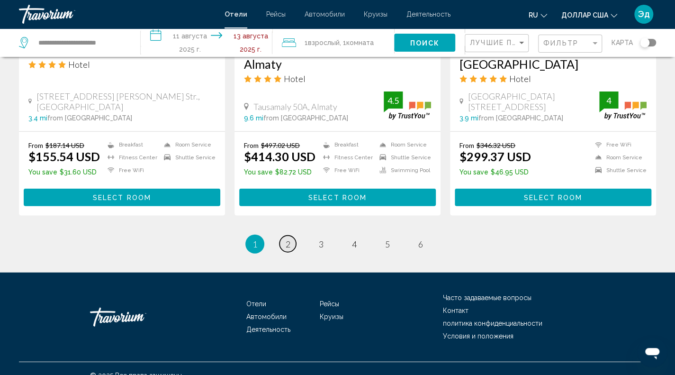
click at [287, 236] on link "страница 2" at bounding box center [287, 243] width 17 height 17
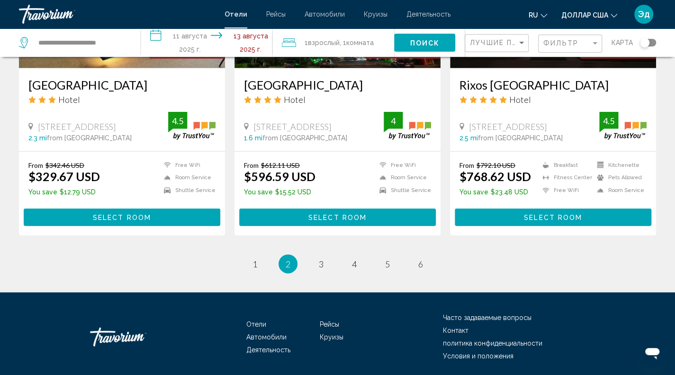
scroll to position [1207, 0]
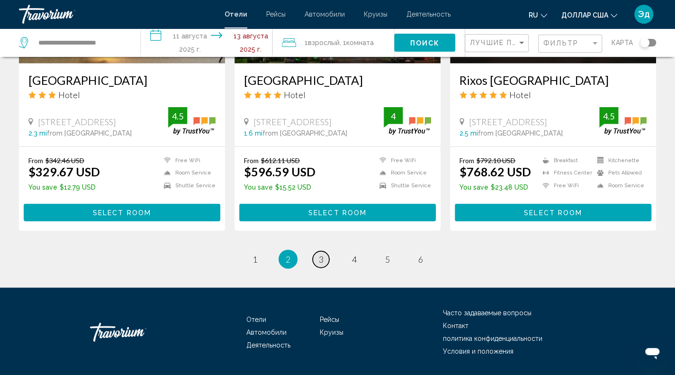
click at [321, 256] on font "3" at bounding box center [321, 259] width 5 height 10
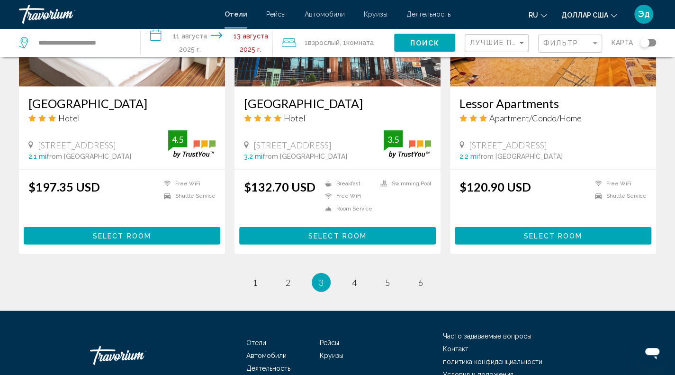
scroll to position [1210, 0]
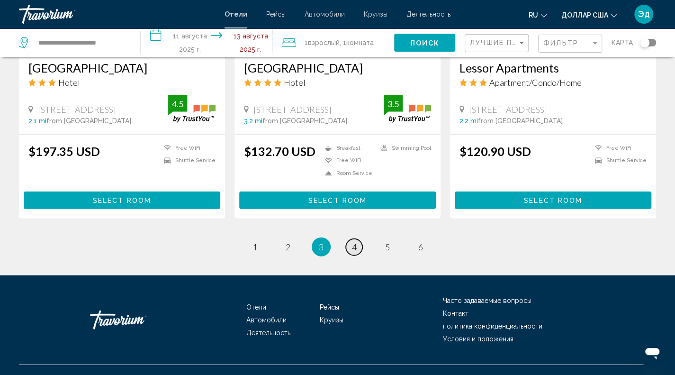
click at [357, 239] on link "страница 4" at bounding box center [354, 247] width 17 height 17
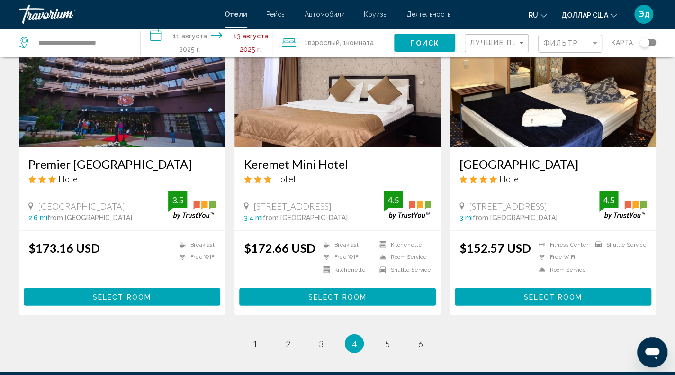
scroll to position [1234, 0]
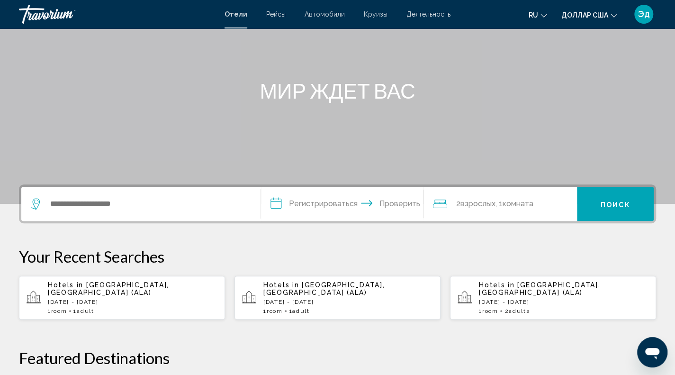
scroll to position [81, 0]
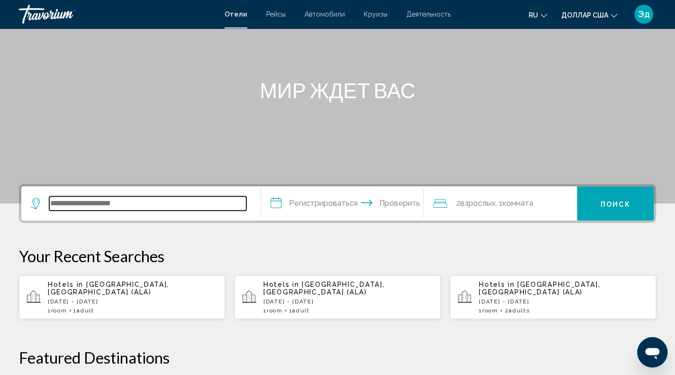
click at [119, 206] on input "Виджет поиска" at bounding box center [147, 203] width 197 height 14
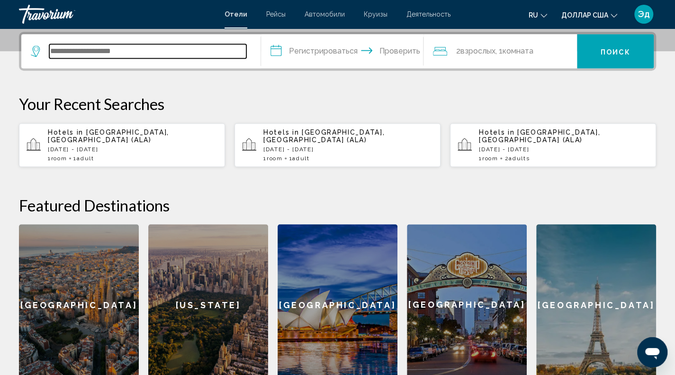
scroll to position [234, 0]
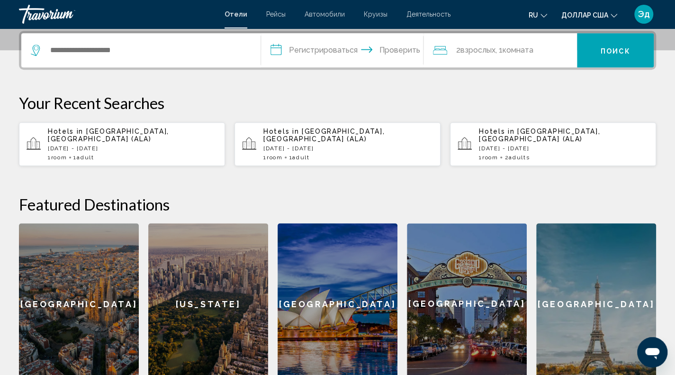
click at [191, 145] on p "[DATE] - [DATE]" at bounding box center [133, 148] width 170 height 7
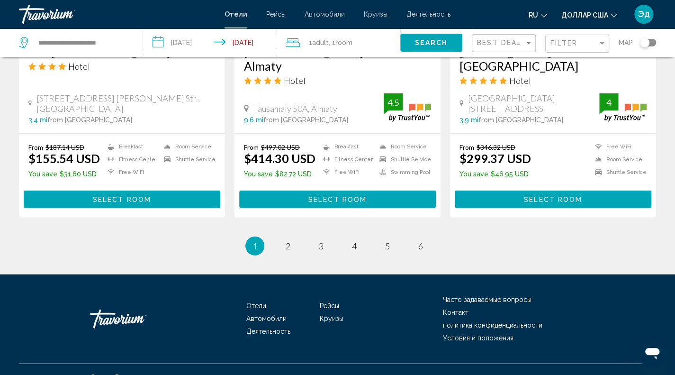
scroll to position [1234, 0]
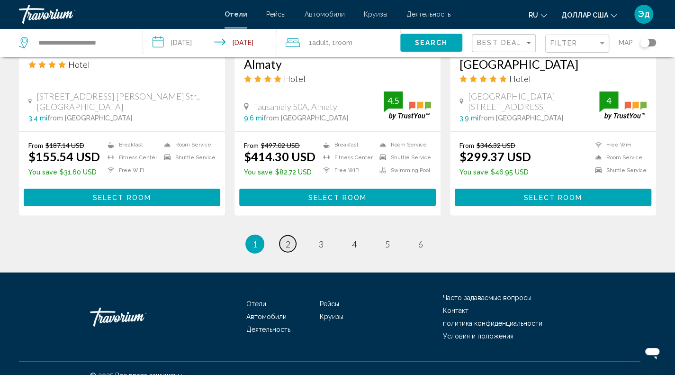
click at [293, 235] on link "page 2" at bounding box center [287, 243] width 17 height 17
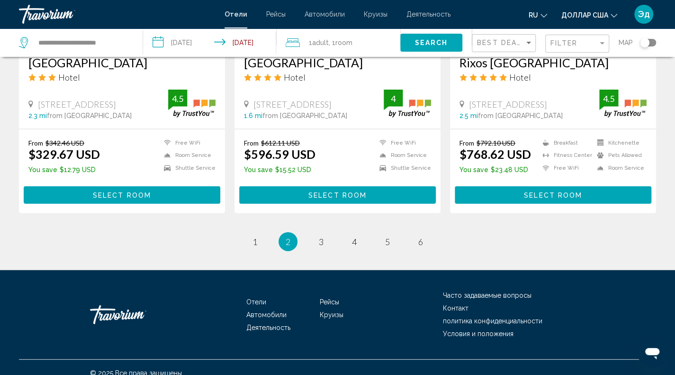
scroll to position [1235, 0]
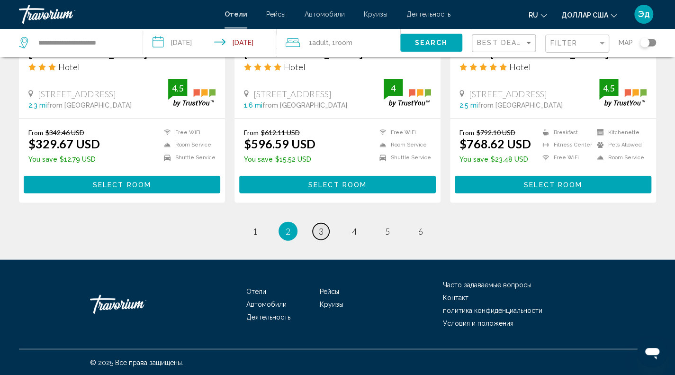
click at [317, 235] on link "page 3" at bounding box center [321, 231] width 17 height 17
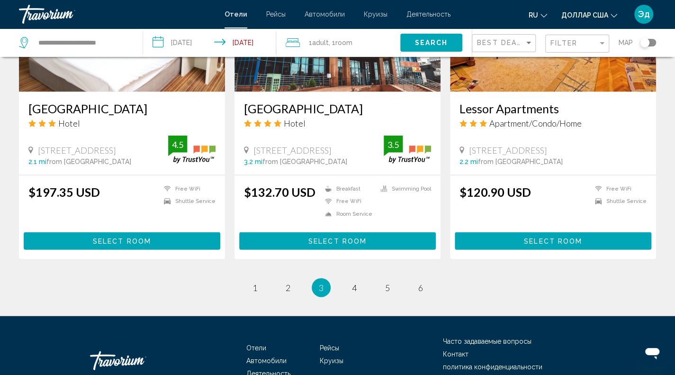
scroll to position [1174, 0]
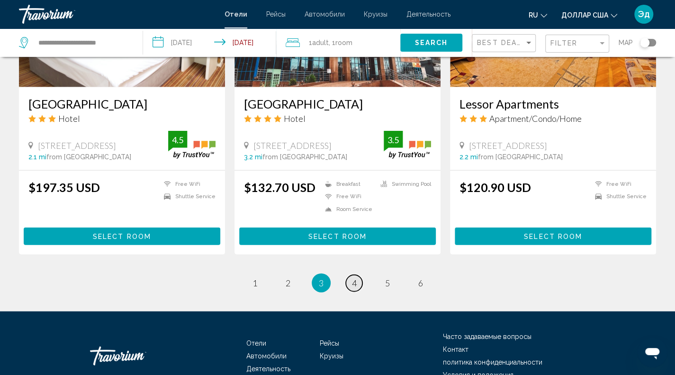
click at [348, 275] on link "page 4" at bounding box center [354, 283] width 17 height 17
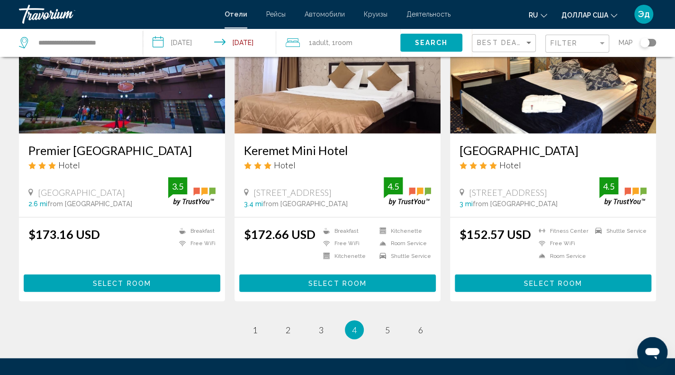
scroll to position [1136, 0]
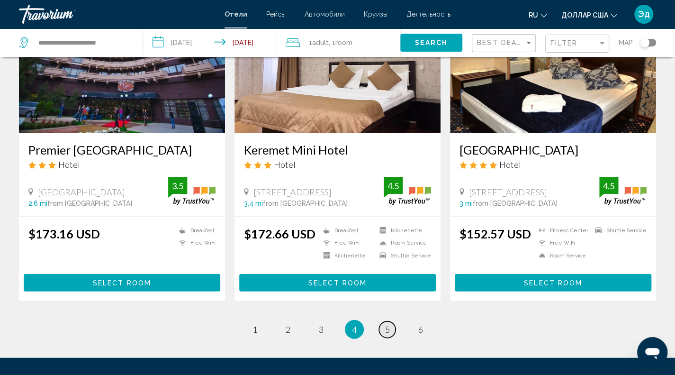
click at [389, 330] on span "5" at bounding box center [387, 329] width 5 height 10
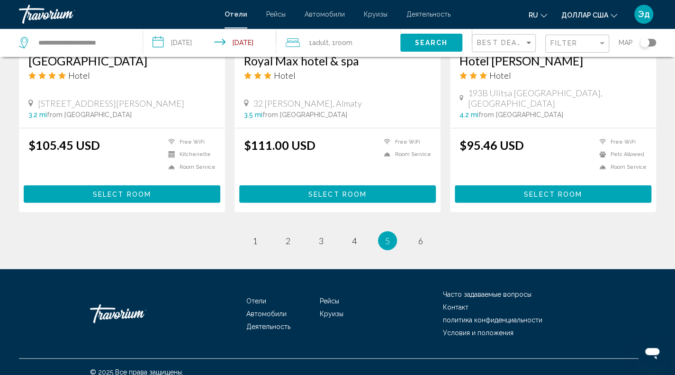
scroll to position [1223, 0]
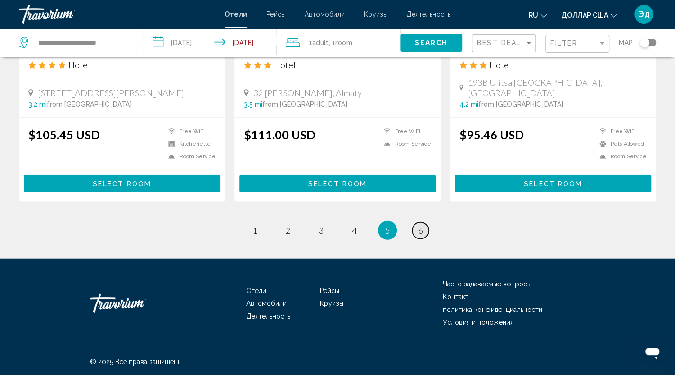
click at [419, 234] on span "6" at bounding box center [420, 230] width 5 height 10
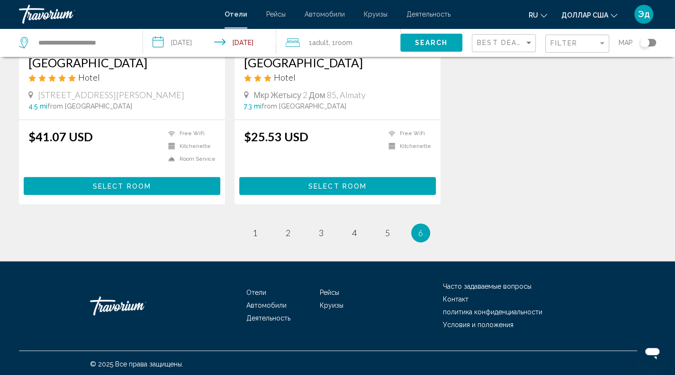
scroll to position [539, 0]
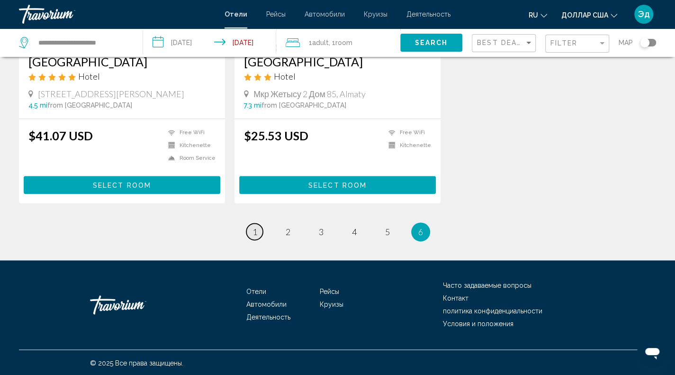
click at [256, 233] on span "1" at bounding box center [254, 231] width 5 height 10
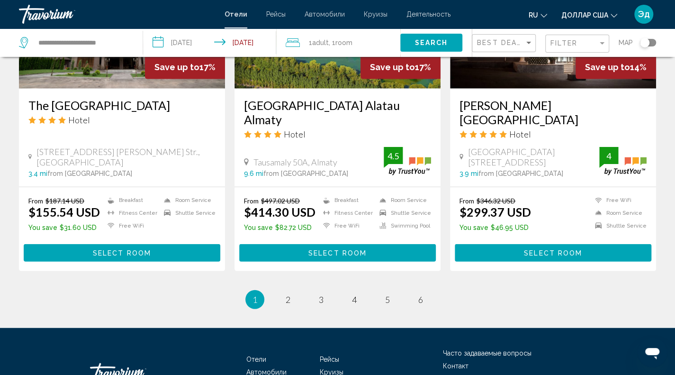
scroll to position [1180, 0]
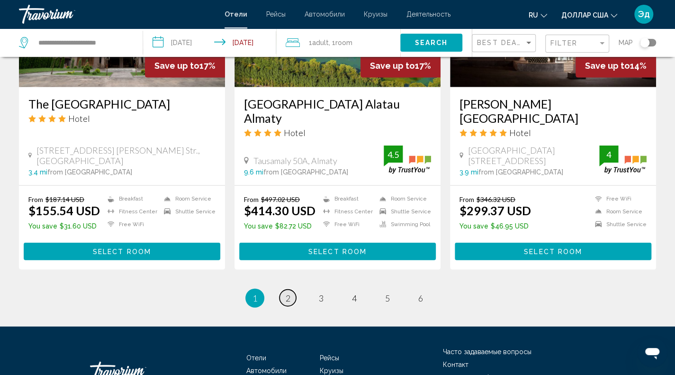
click at [286, 290] on link "page 2" at bounding box center [287, 297] width 17 height 17
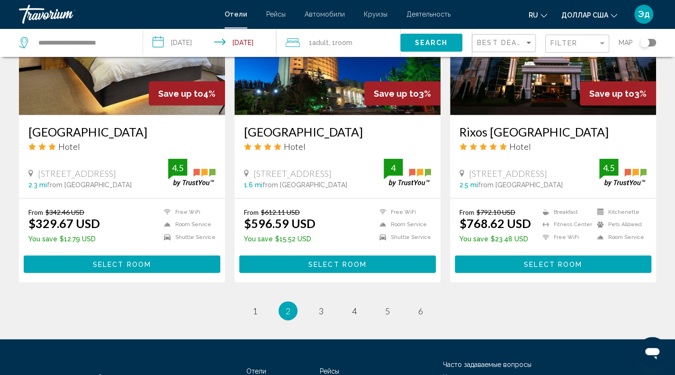
scroll to position [1156, 0]
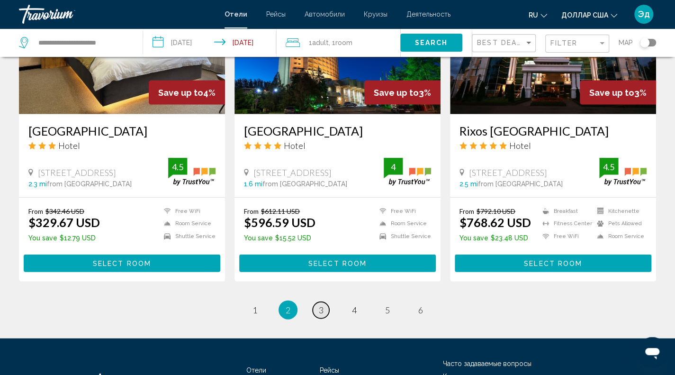
click at [321, 310] on span "3" at bounding box center [321, 309] width 5 height 10
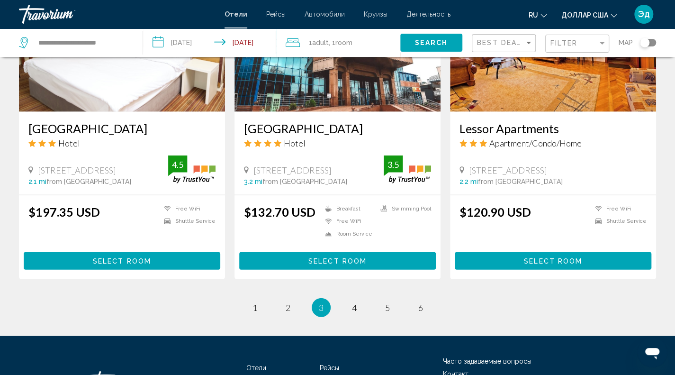
scroll to position [1150, 0]
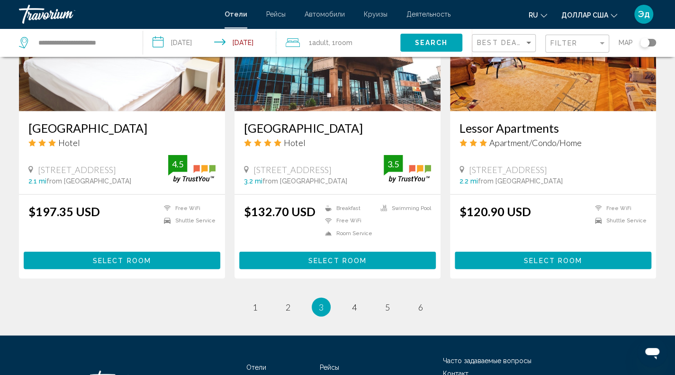
click at [362, 297] on li "page 4" at bounding box center [354, 306] width 19 height 19
click at [359, 299] on link "page 4" at bounding box center [354, 307] width 17 height 17
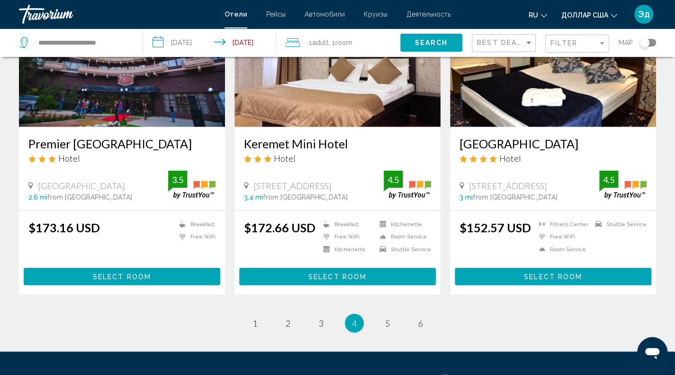
scroll to position [1144, 0]
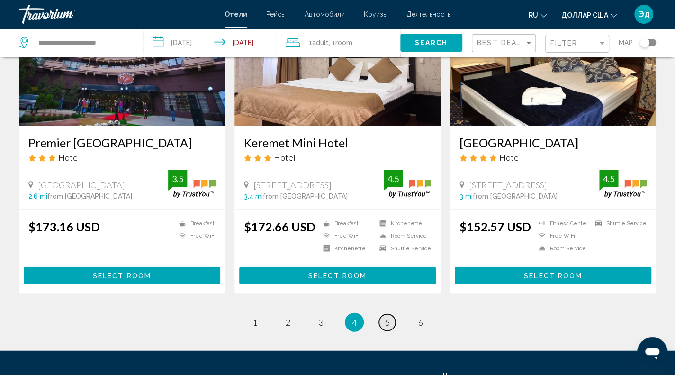
click at [385, 325] on span "5" at bounding box center [387, 322] width 5 height 10
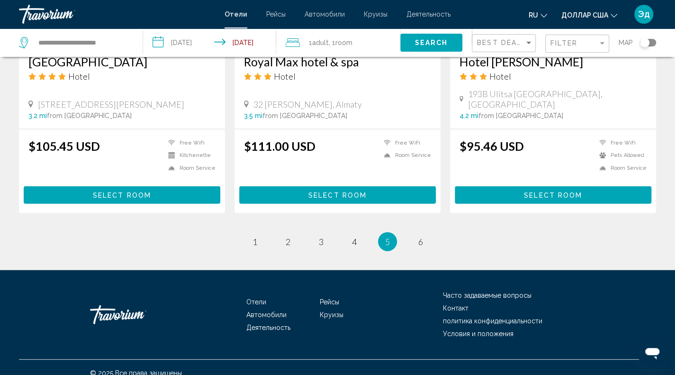
scroll to position [1223, 0]
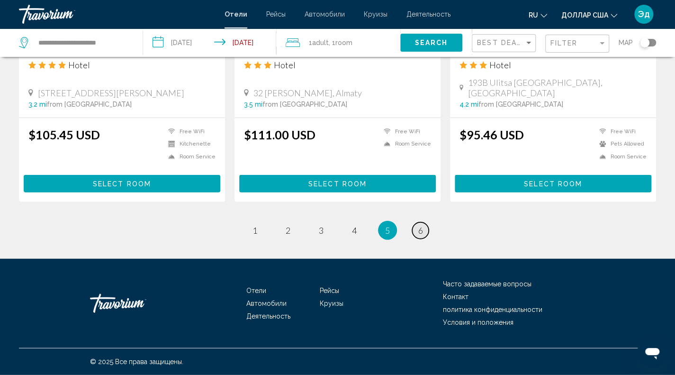
click at [423, 226] on link "page 6" at bounding box center [420, 230] width 17 height 17
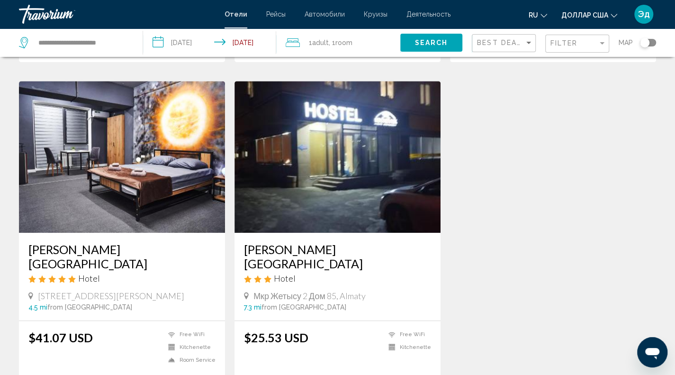
scroll to position [338, 0]
